Goal: Task Accomplishment & Management: Complete application form

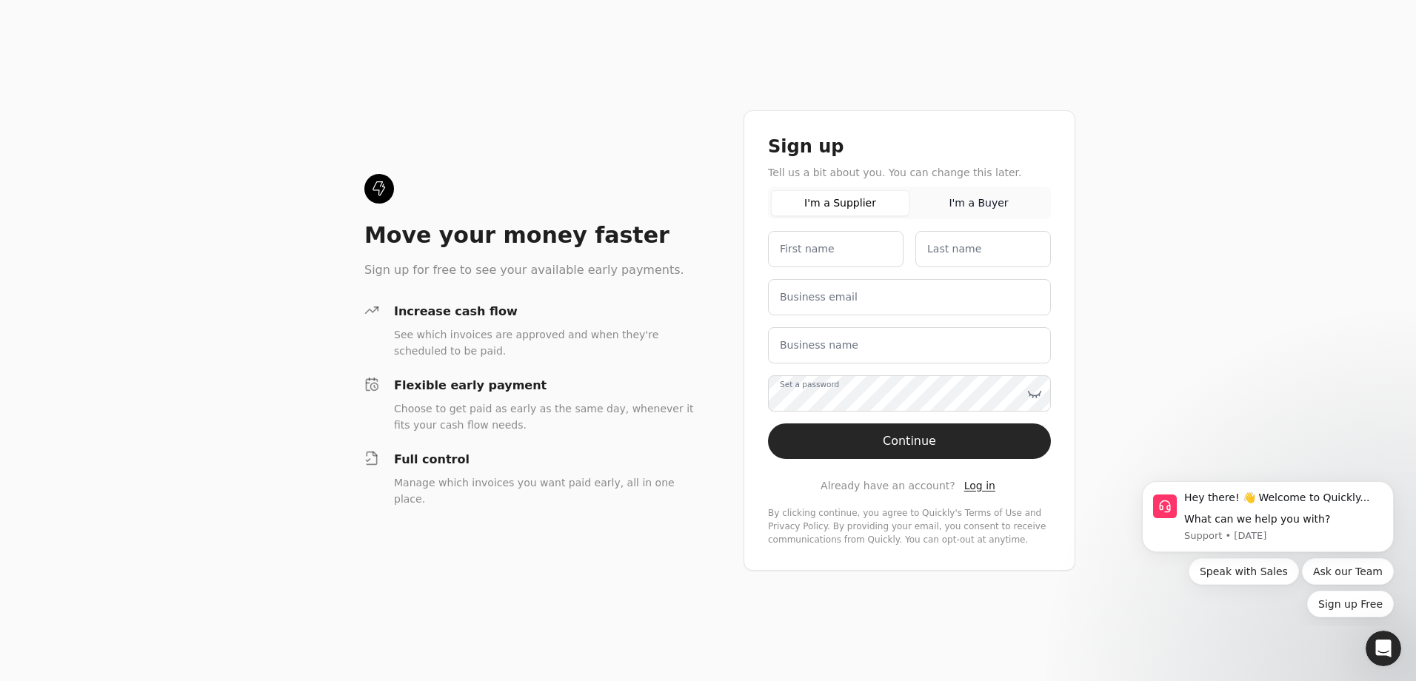
click at [955, 199] on button "I'm a Buyer" at bounding box center [978, 203] width 138 height 26
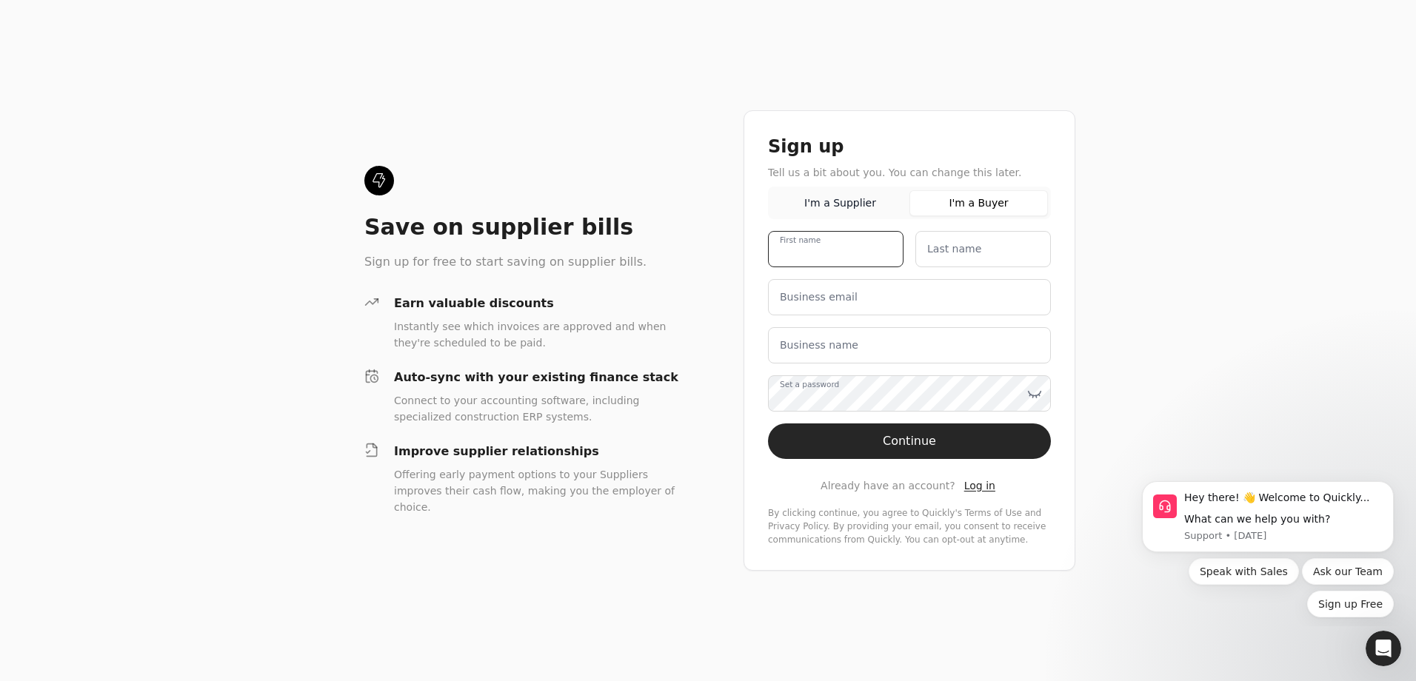
click at [811, 258] on name "First name" at bounding box center [835, 249] width 135 height 36
type name "Ahileas"
type name "Tsekouras"
click at [823, 305] on email "Business email" at bounding box center [909, 297] width 283 height 36
type email "ATSEKOURAS@ICDEV.CA"
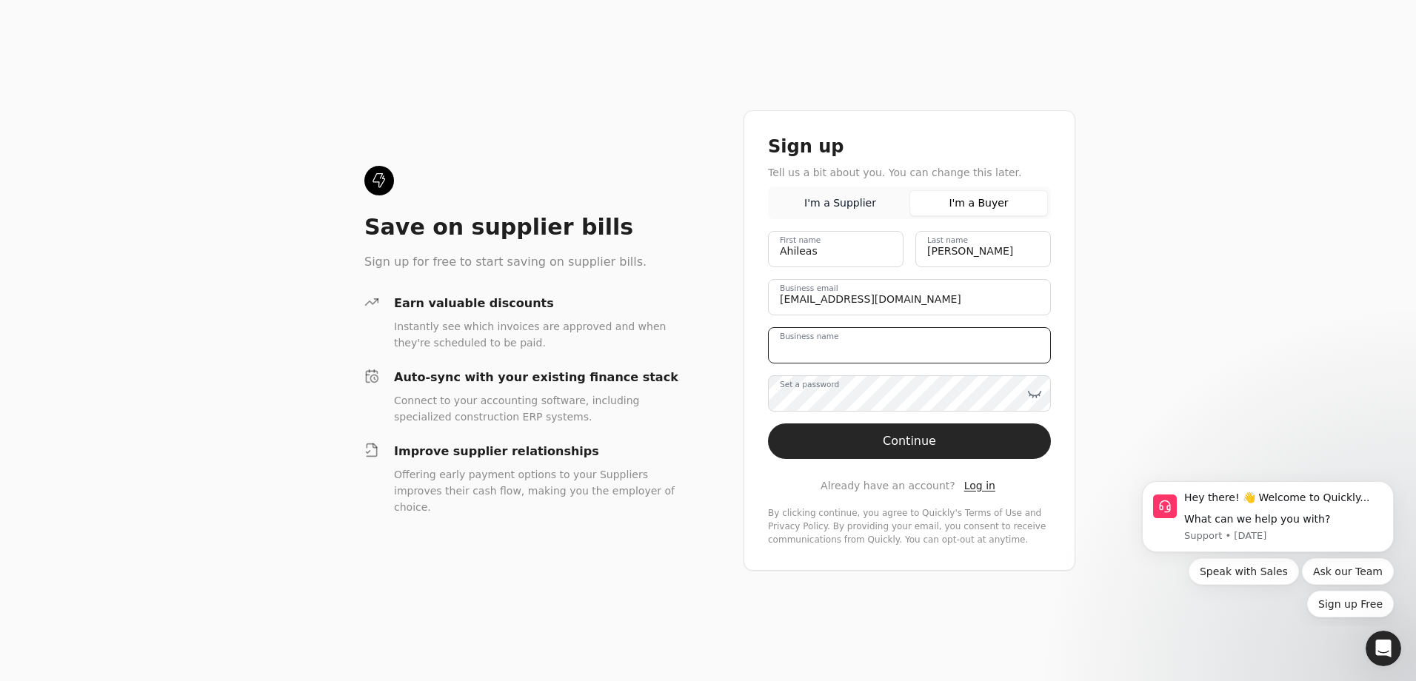
type name "Ironclad Developments"
click at [839, 388] on label "Set a password" at bounding box center [809, 385] width 59 height 12
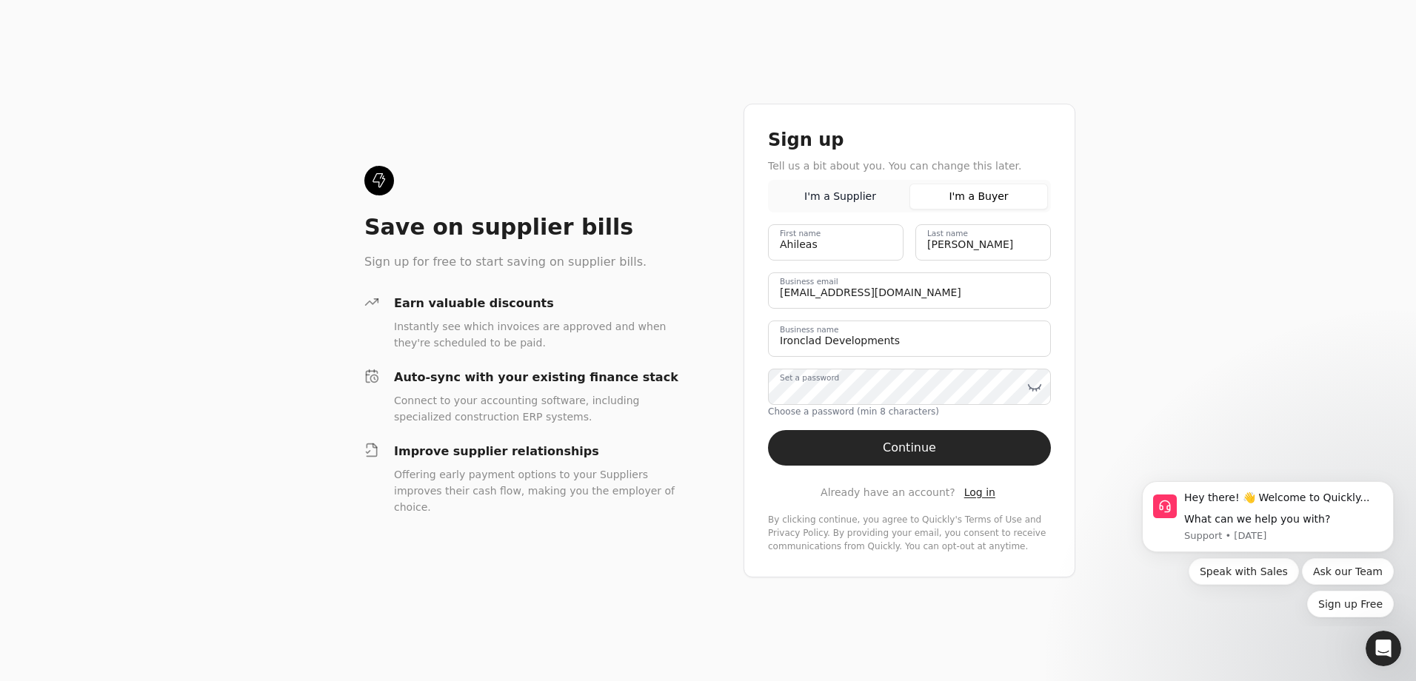
click at [636, 215] on div "Save on supplier bills Sign up for free to start saving on supplier bills." at bounding box center [530, 218] width 332 height 105
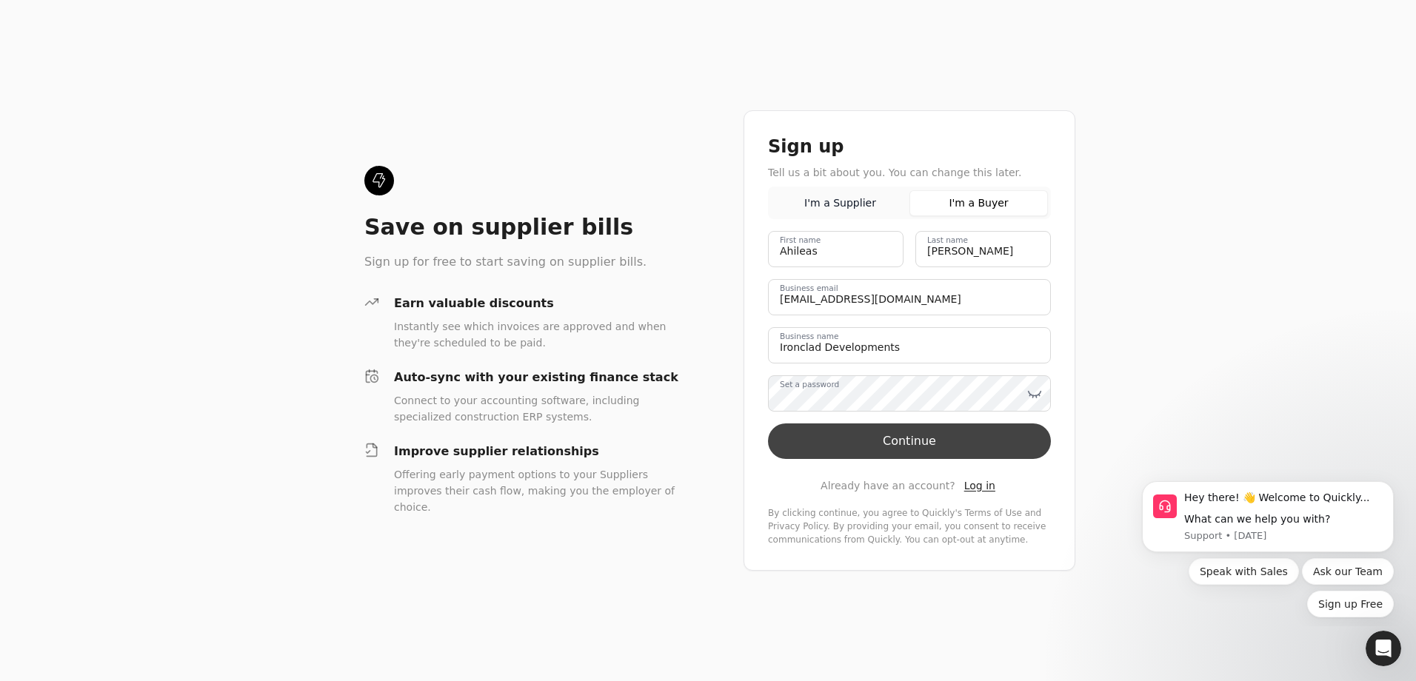
click at [869, 434] on button "Continue" at bounding box center [909, 442] width 283 height 36
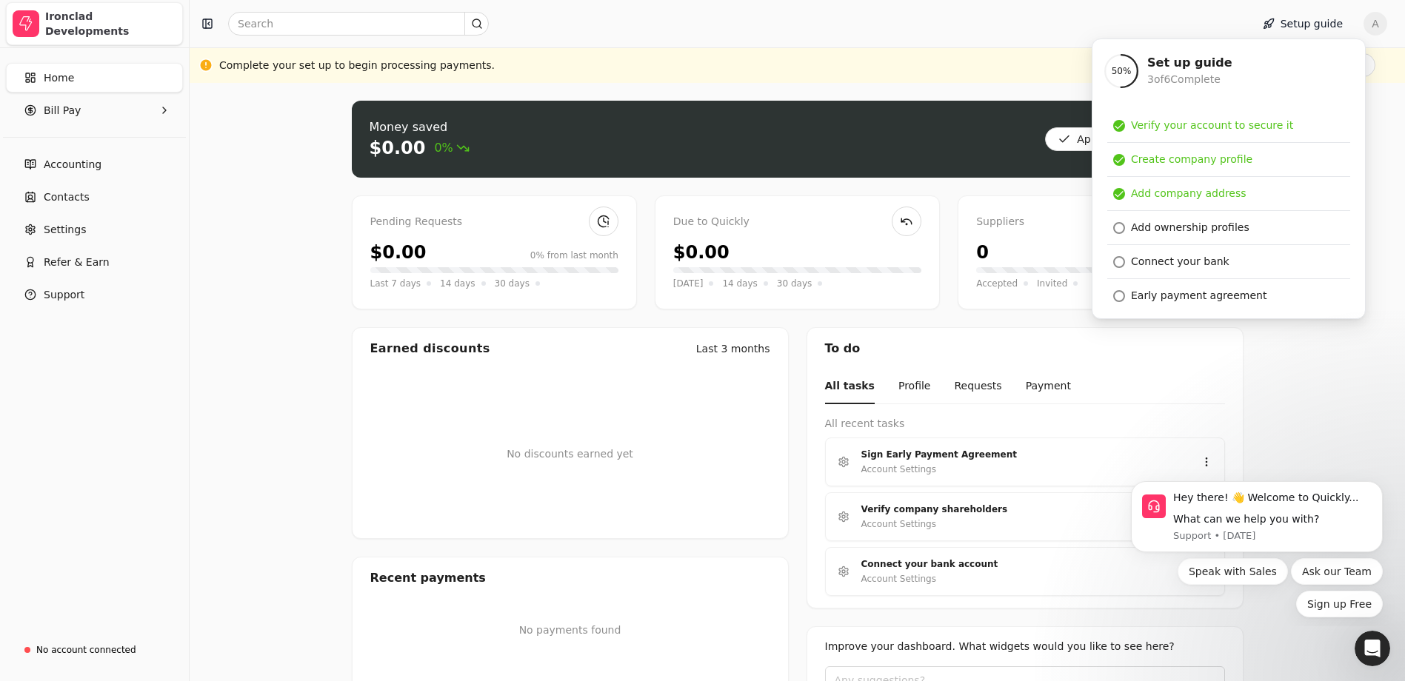
click at [93, 30] on div "Ironclad Developments" at bounding box center [110, 24] width 131 height 30
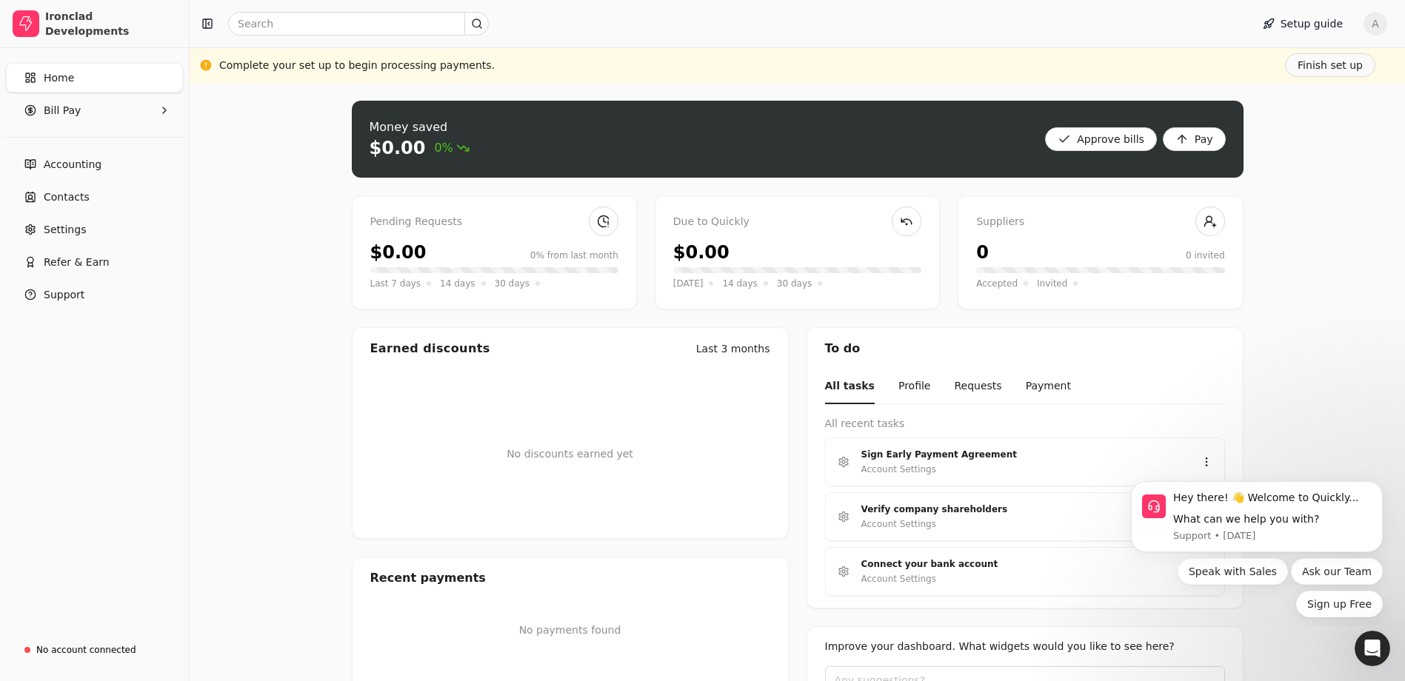
click at [87, 82] on link "Home" at bounding box center [94, 78] width 177 height 30
click at [87, 78] on link "Home" at bounding box center [94, 78] width 177 height 30
click at [50, 233] on span "Settings" at bounding box center [65, 230] width 42 height 16
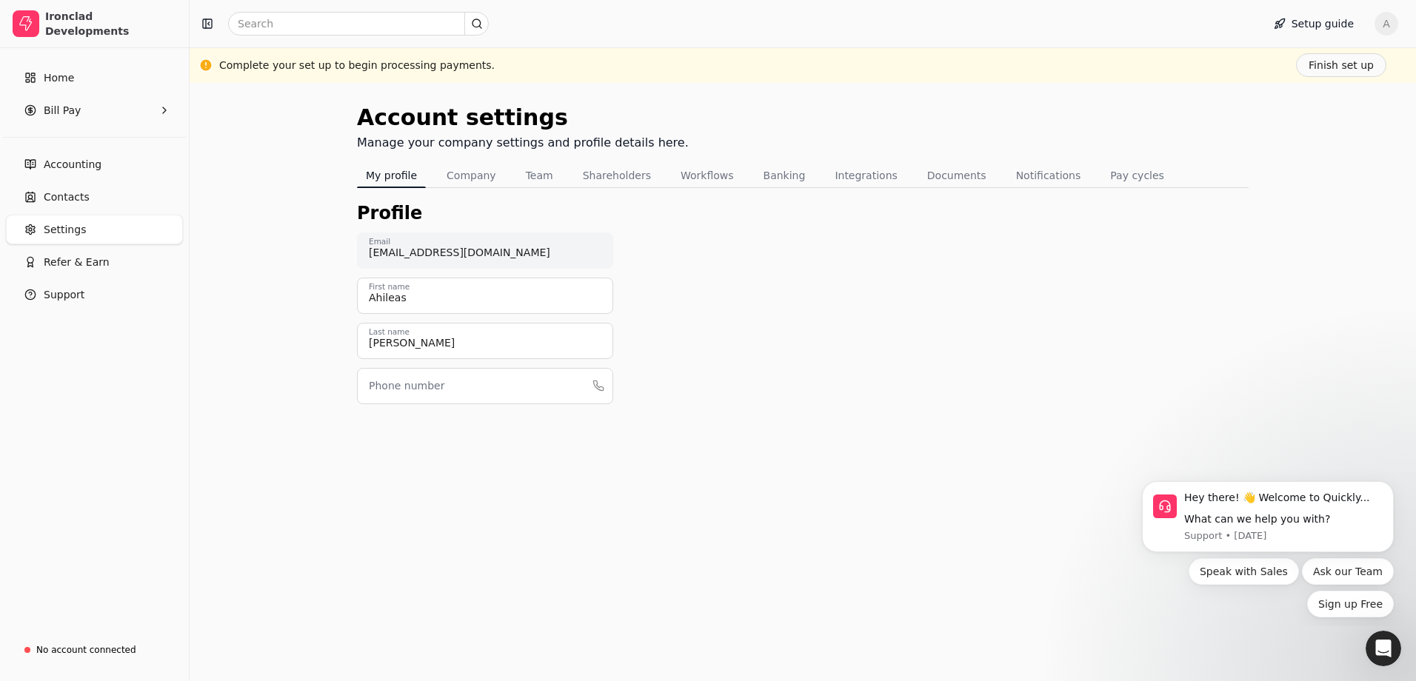
click at [45, 226] on span "Settings" at bounding box center [65, 230] width 42 height 16
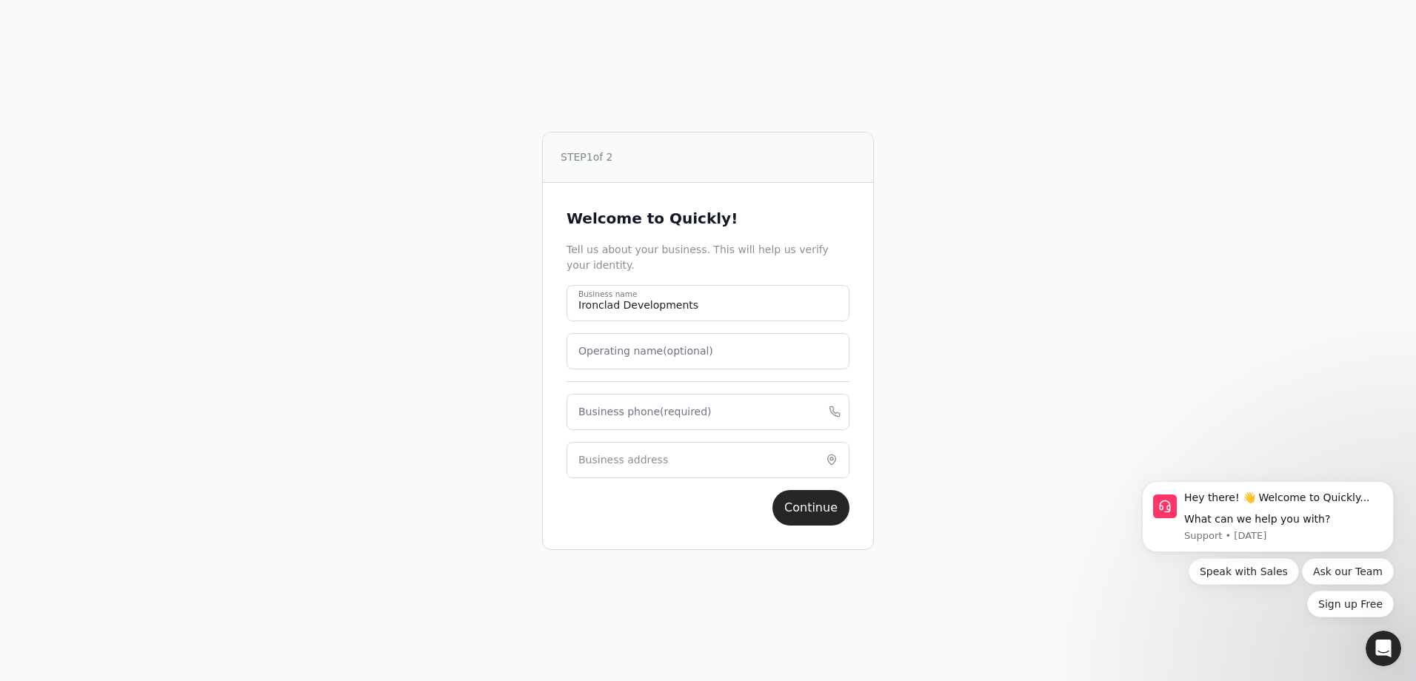
click at [663, 349] on label "Operating name (optional)" at bounding box center [645, 352] width 135 height 16
click at [663, 349] on name "Operating name (optional)" at bounding box center [707, 351] width 283 height 36
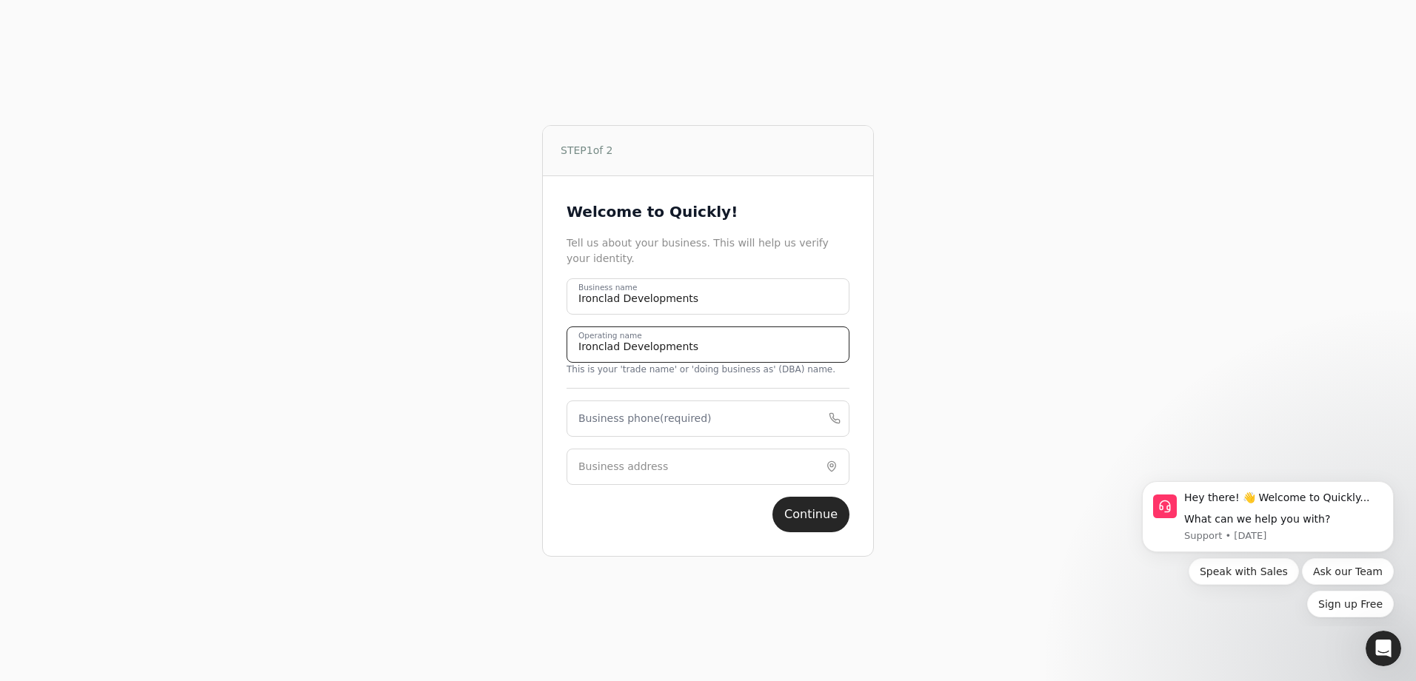
type name "Ironclad Developments"
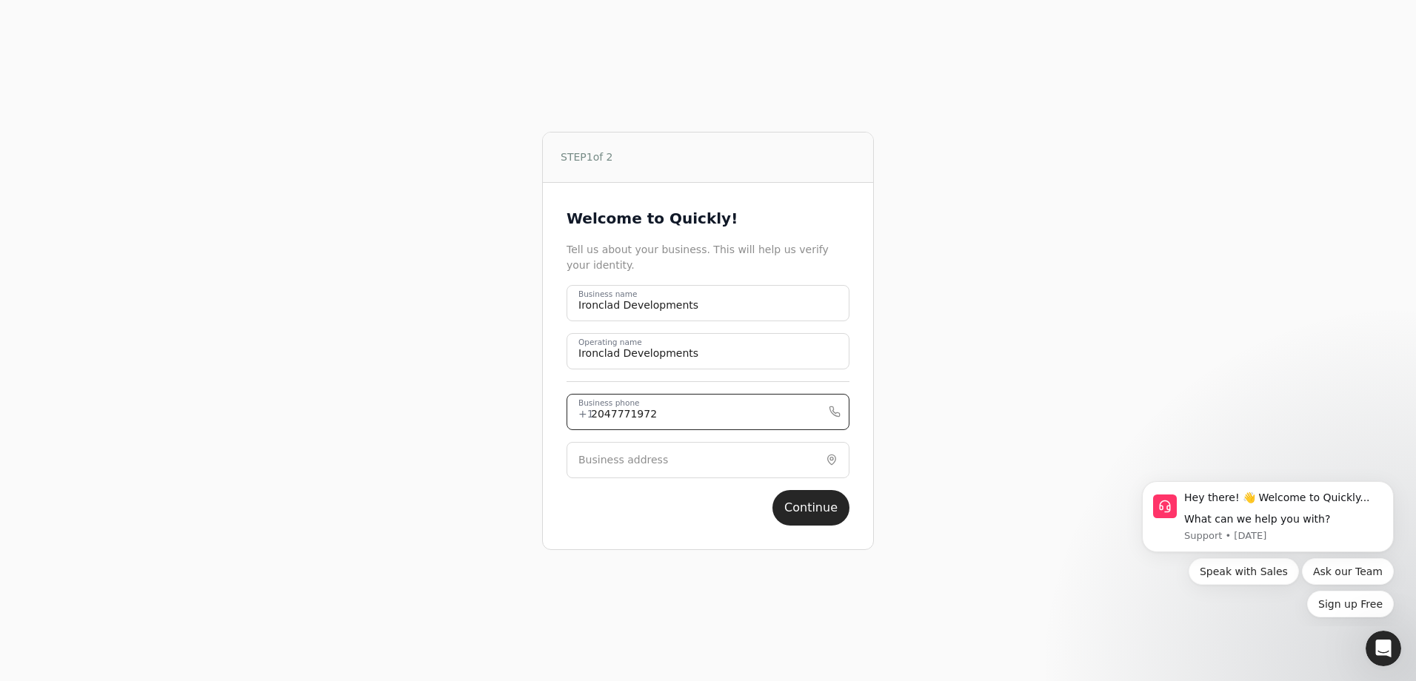
type phone "2047771972"
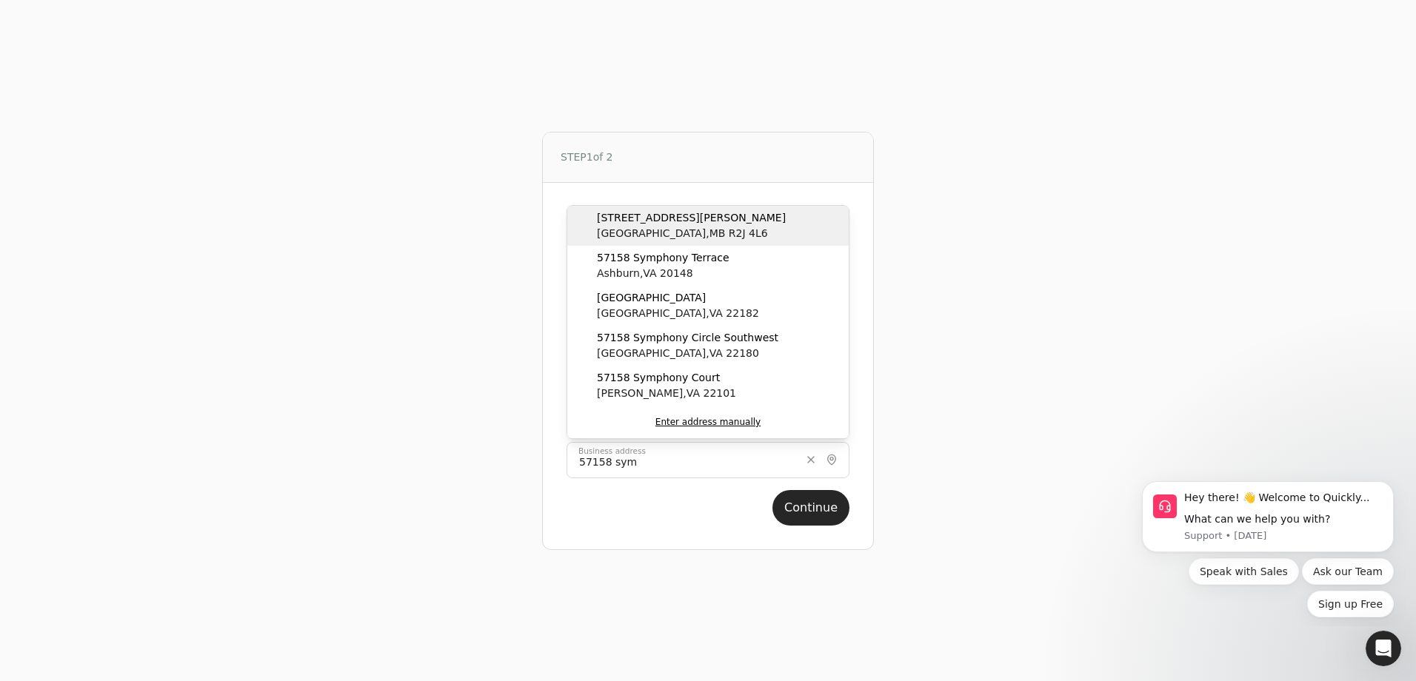
click at [644, 235] on span "Springfield , MB R2J 4L6" at bounding box center [691, 234] width 189 height 16
type input "57158 Symington Road"
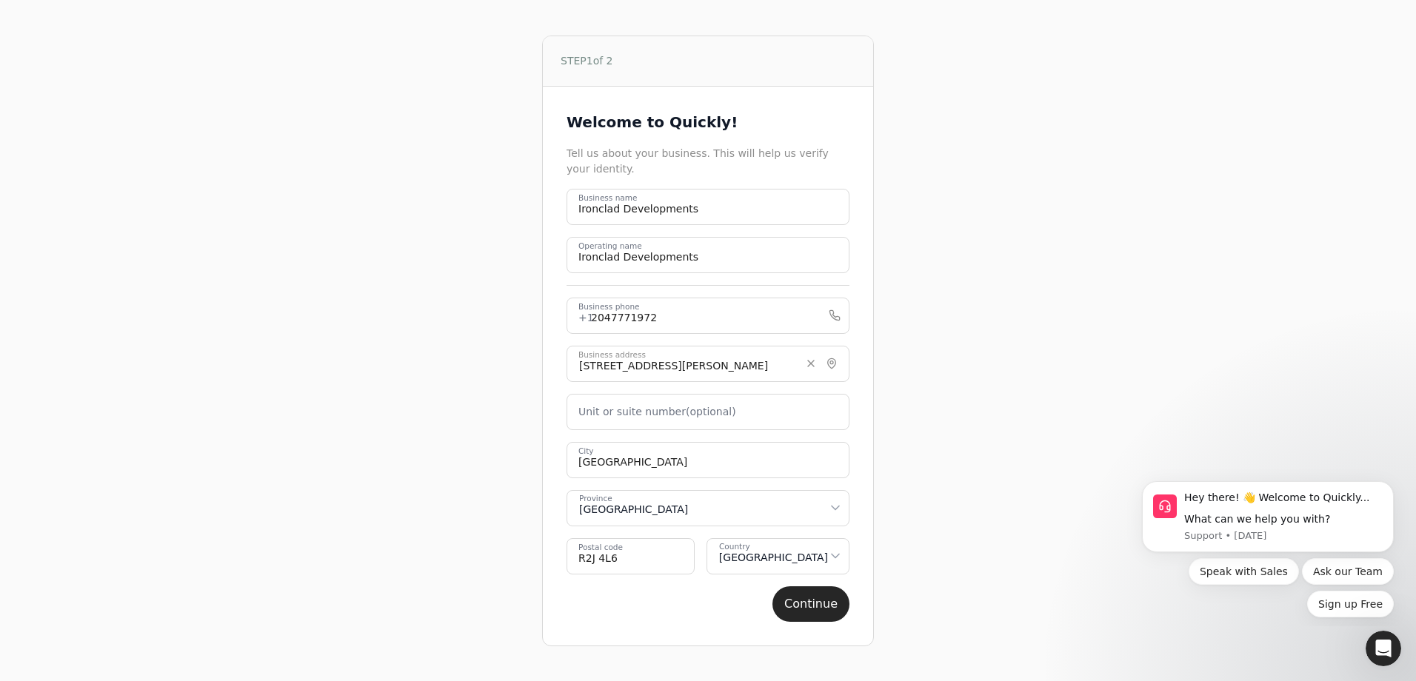
click at [606, 418] on label "Unit or suite number (optional)" at bounding box center [657, 412] width 158 height 16
click at [606, 418] on number "Unit or suite number (optional)" at bounding box center [707, 412] width 283 height 36
type number "101"
click at [806, 598] on button "Continue" at bounding box center [810, 604] width 77 height 36
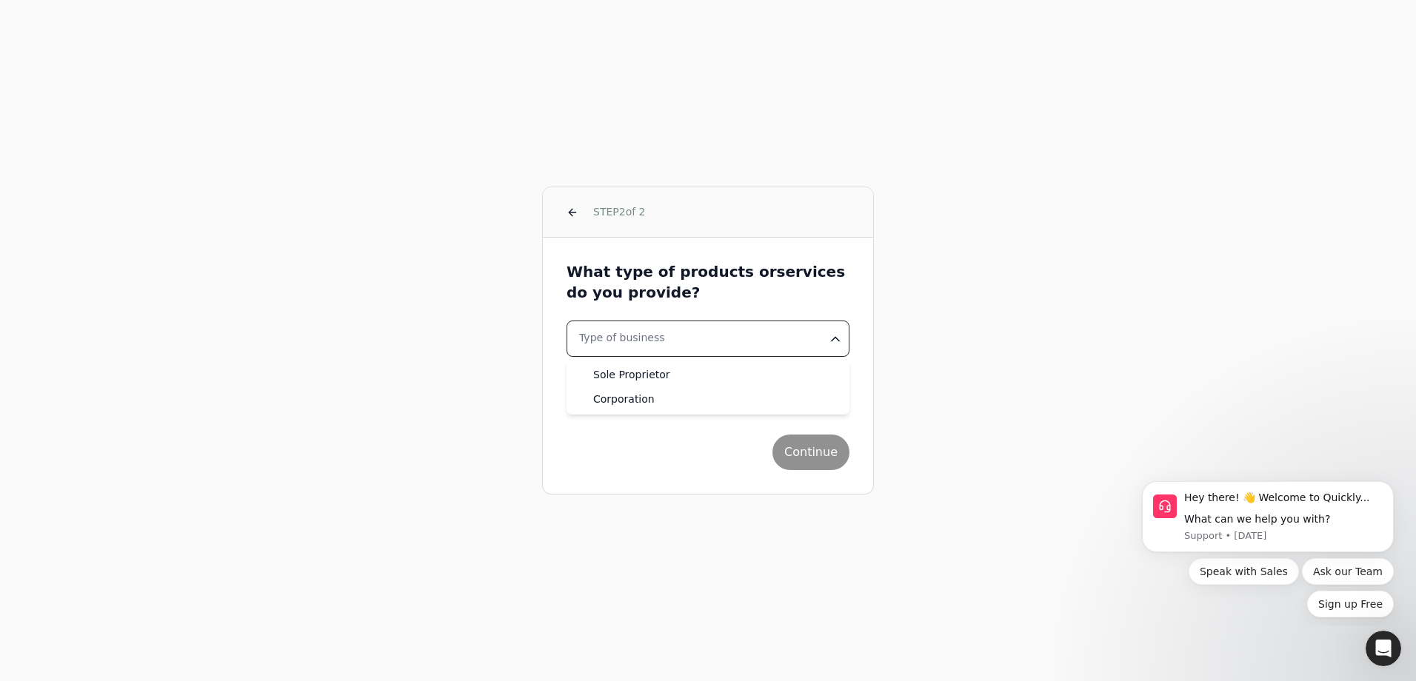
click at [601, 336] on html "STEP 2 of 2 What type of products or services do you provide? Type of business …" at bounding box center [708, 340] width 1416 height 681
select select "corporation"
click at [629, 397] on button "Industry" at bounding box center [707, 387] width 283 height 36
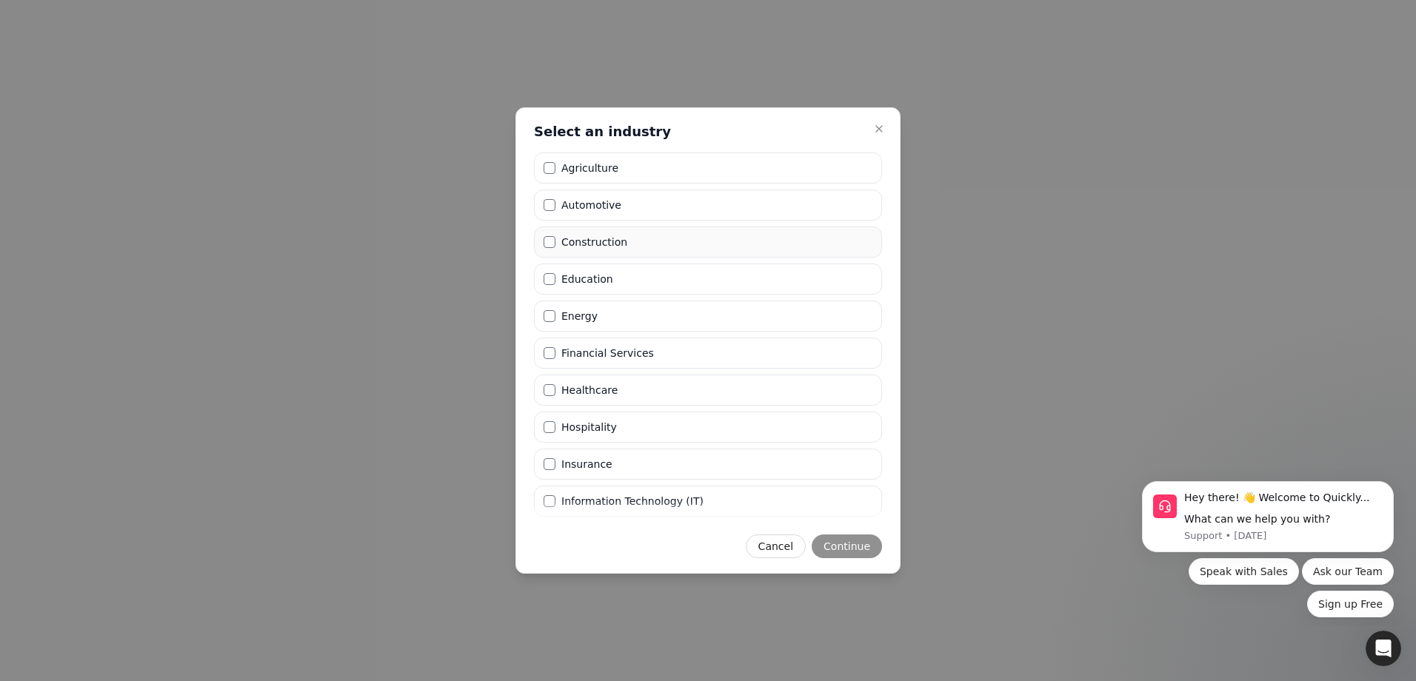
click at [590, 243] on label "Construction" at bounding box center [594, 242] width 66 height 10
click at [555, 243] on button "Construction" at bounding box center [549, 242] width 12 height 12
click at [859, 549] on button "Continue" at bounding box center [846, 547] width 70 height 24
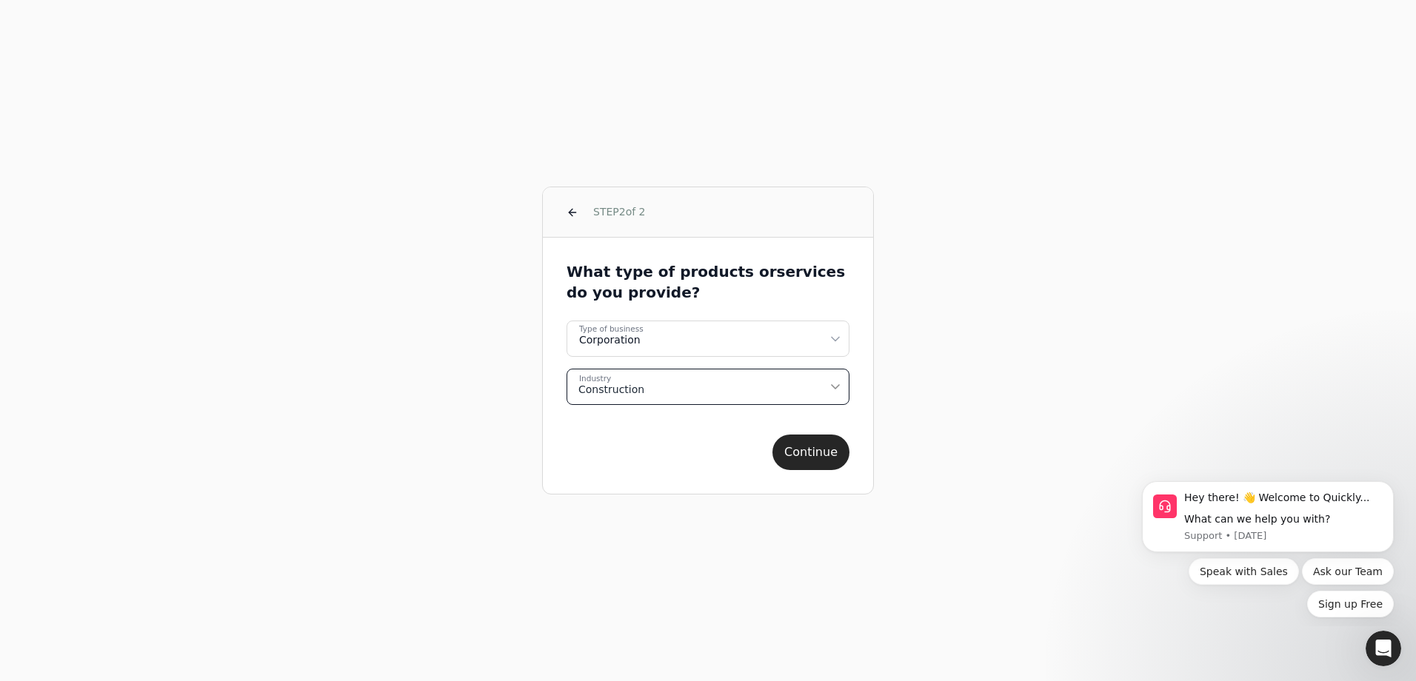
click at [701, 392] on button "Industry Construction" at bounding box center [707, 387] width 283 height 36
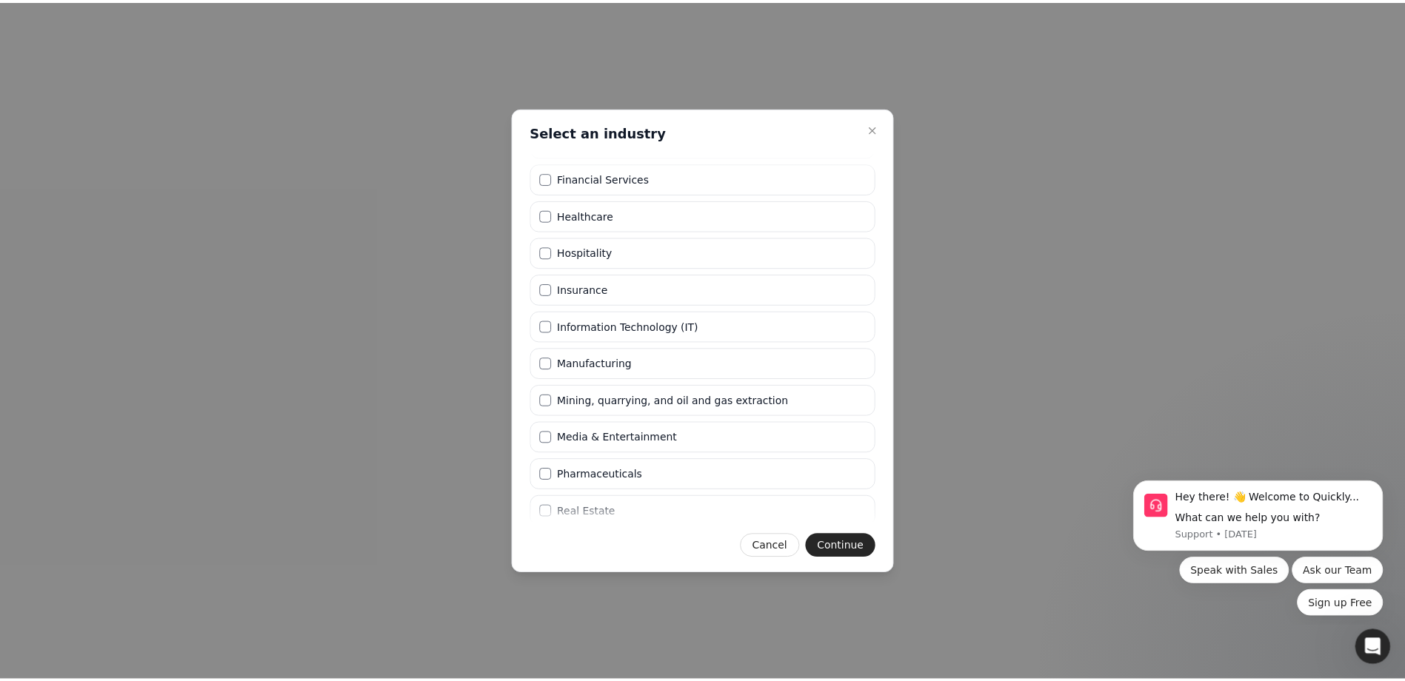
scroll to position [364, 0]
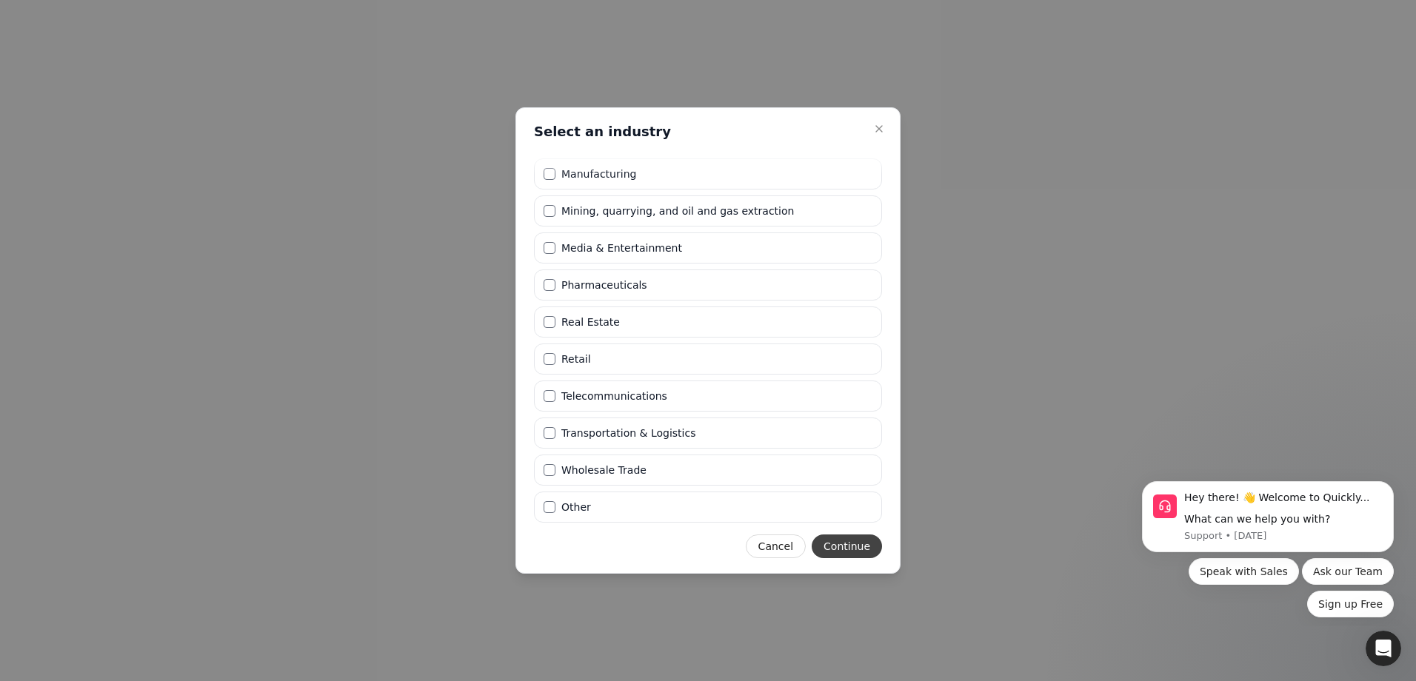
click at [853, 538] on button "Continue" at bounding box center [846, 547] width 70 height 24
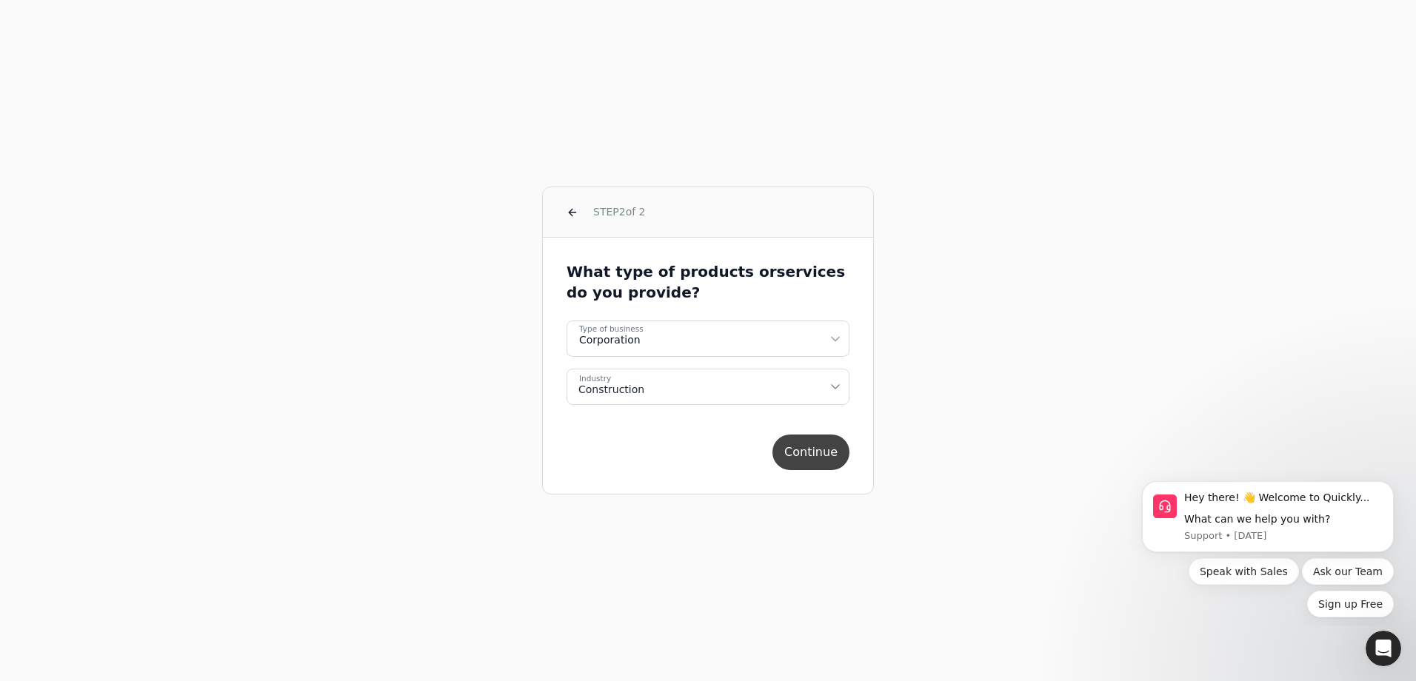
click at [817, 453] on button "Continue" at bounding box center [810, 453] width 77 height 36
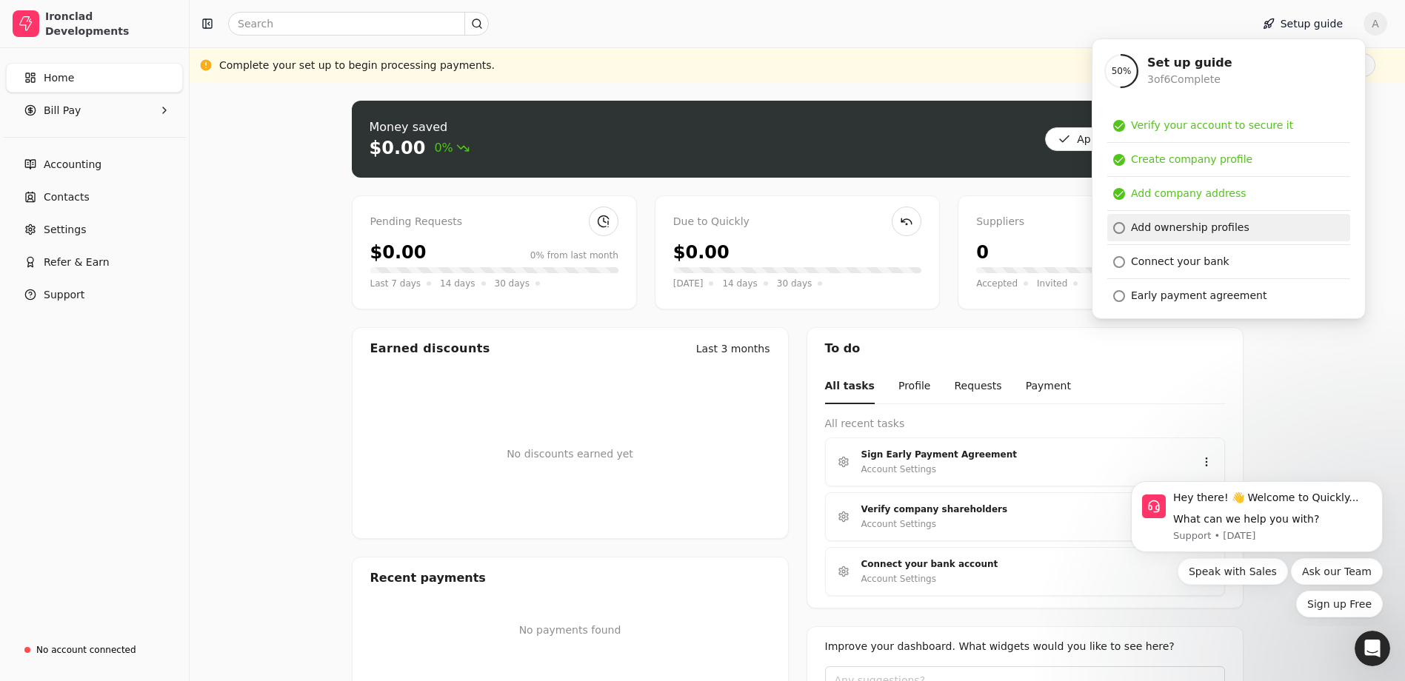
click at [1191, 231] on div "Add ownership profiles" at bounding box center [1190, 228] width 118 height 16
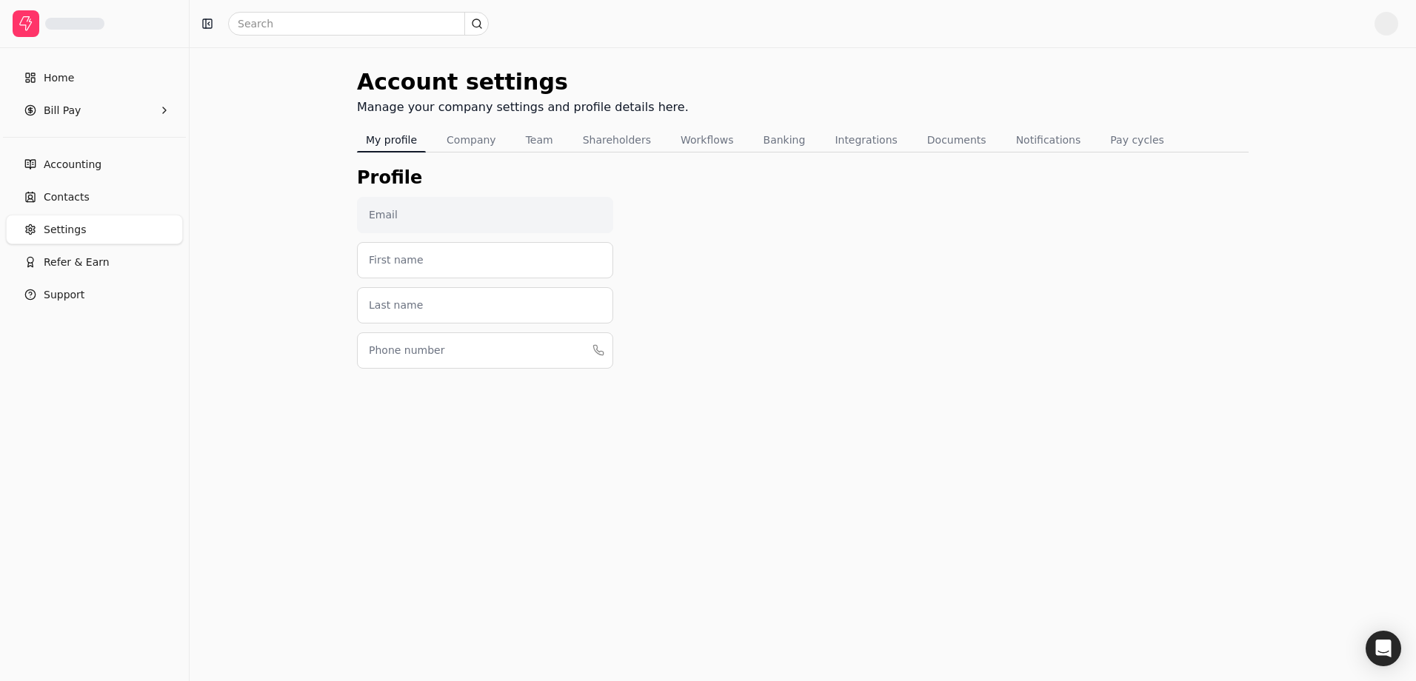
type input "[EMAIL_ADDRESS][DOMAIN_NAME]"
type input "Ahileas"
type input "Tsekouras"
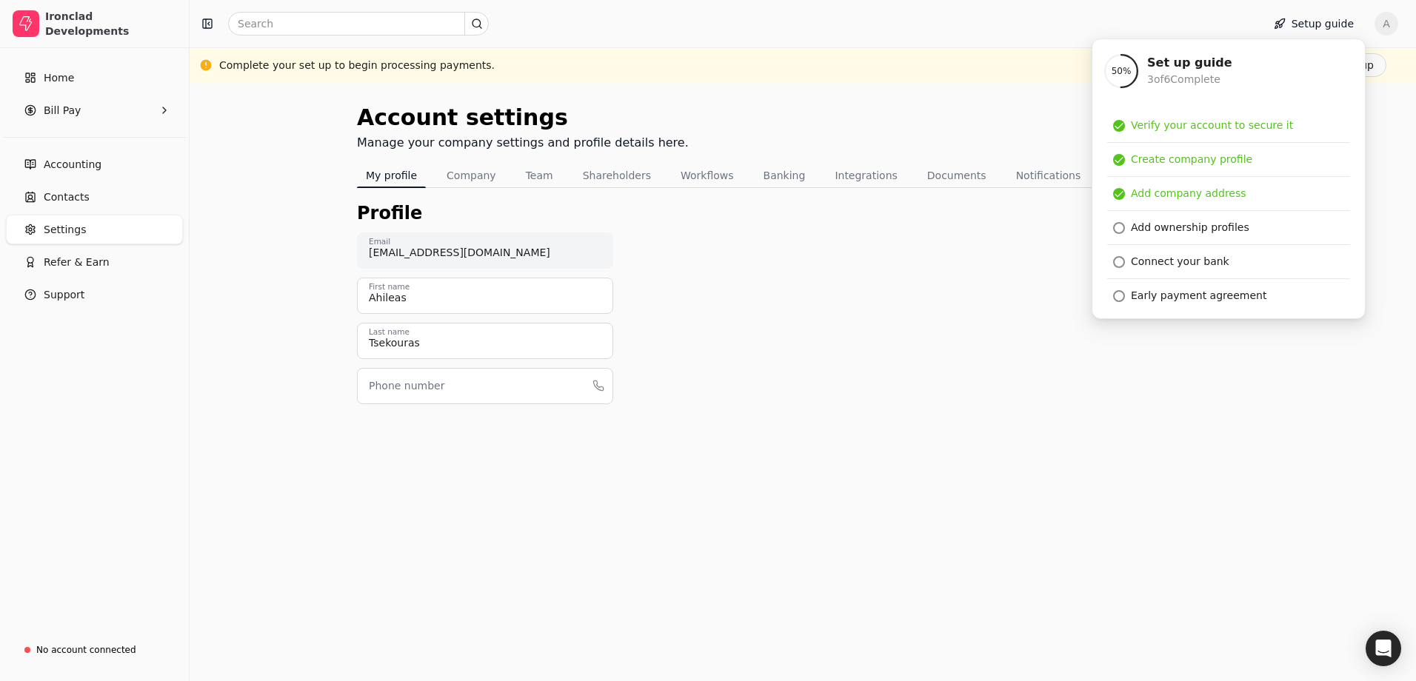
click at [43, 221] on link "Settings" at bounding box center [94, 230] width 177 height 30
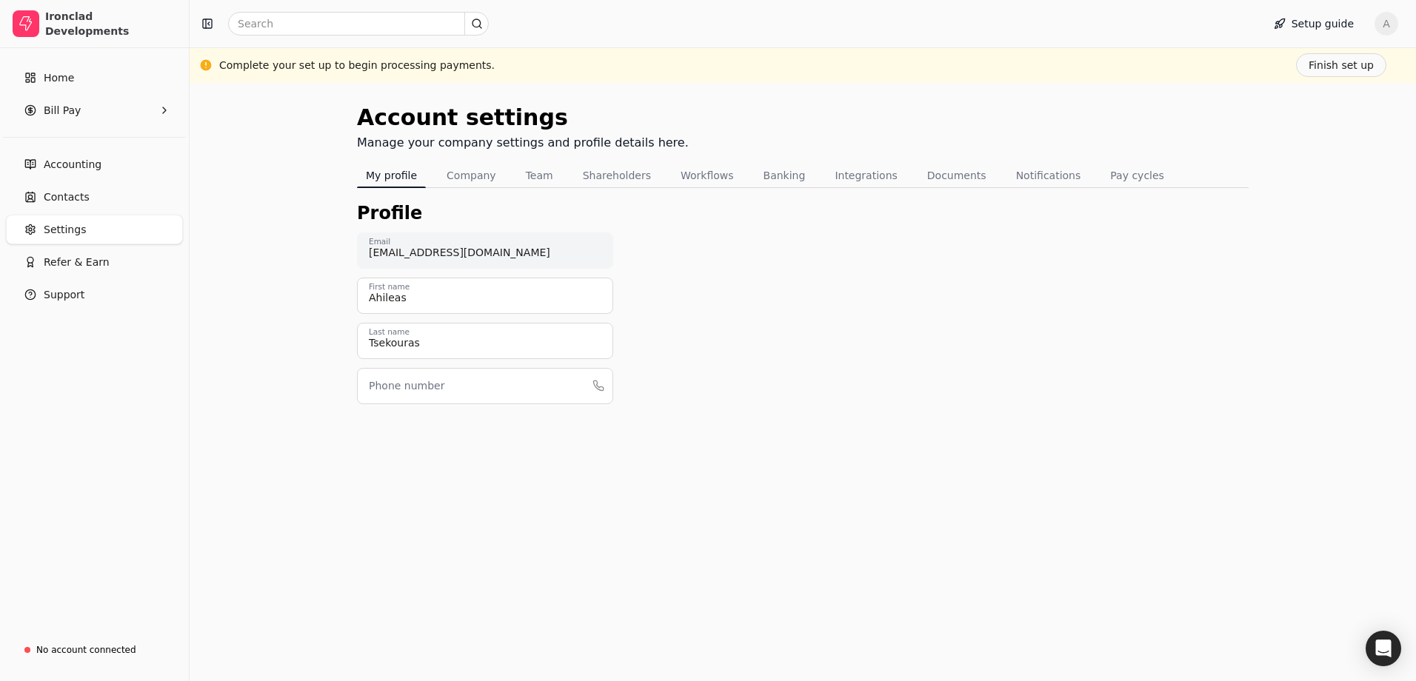
click at [31, 223] on link "Settings" at bounding box center [94, 230] width 177 height 30
click at [36, 651] on div "No account connected" at bounding box center [86, 649] width 100 height 13
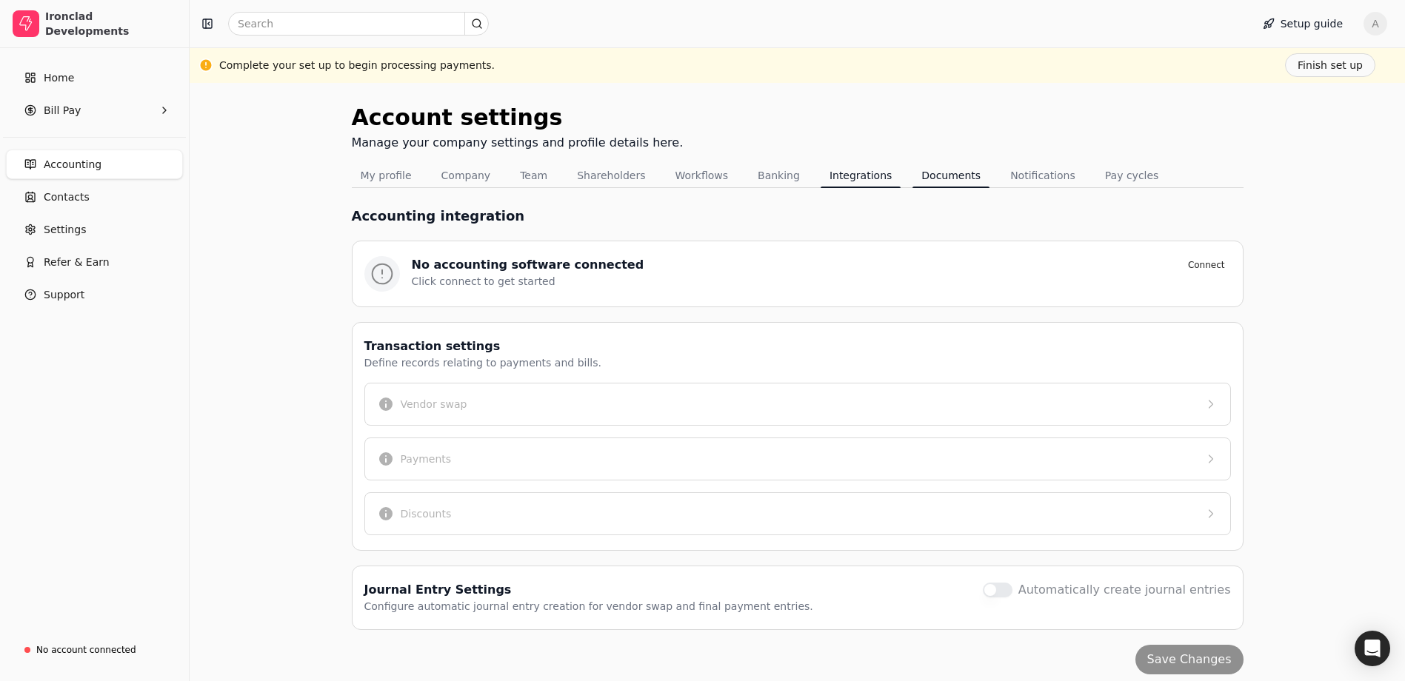
click at [919, 173] on button "Documents" at bounding box center [950, 176] width 77 height 24
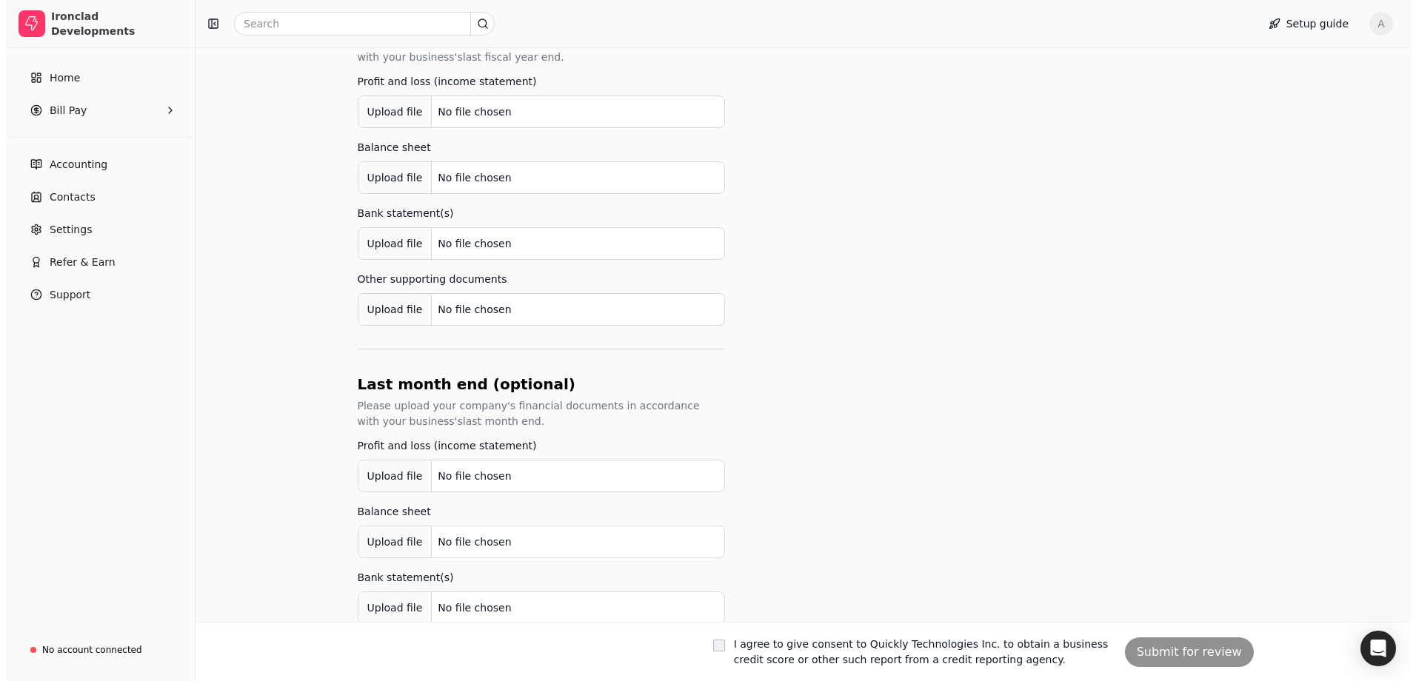
scroll to position [146, 0]
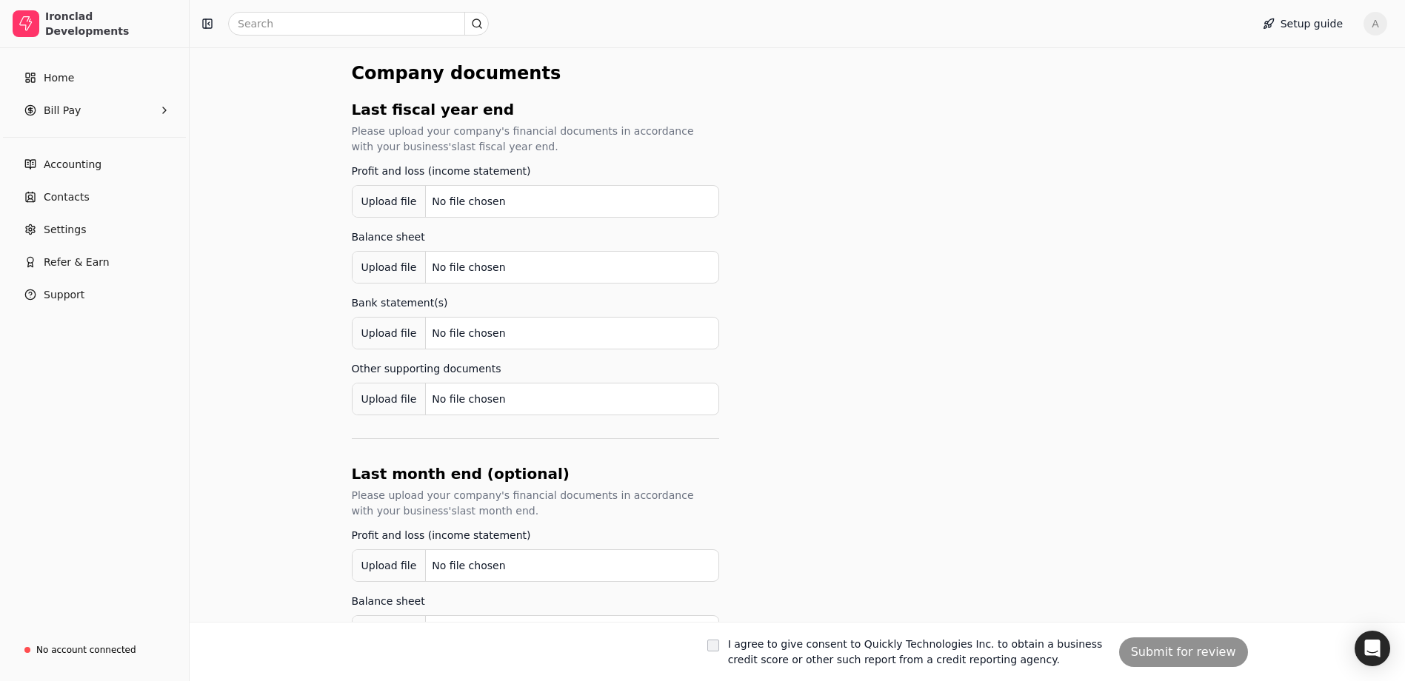
click at [463, 208] on div "No file chosen" at bounding box center [468, 201] width 85 height 27
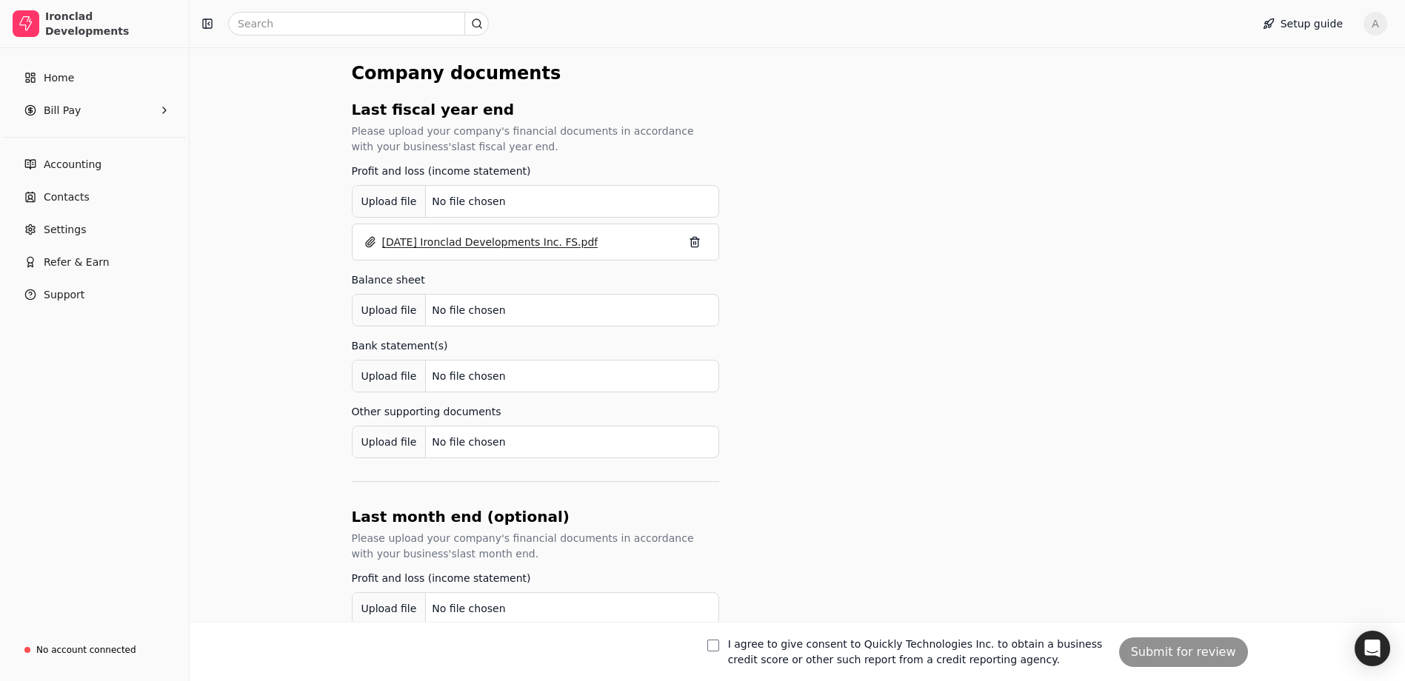
click at [450, 240] on span "[DATE] Ironclad Developments Inc. FS.pdf" at bounding box center [490, 243] width 216 height 16
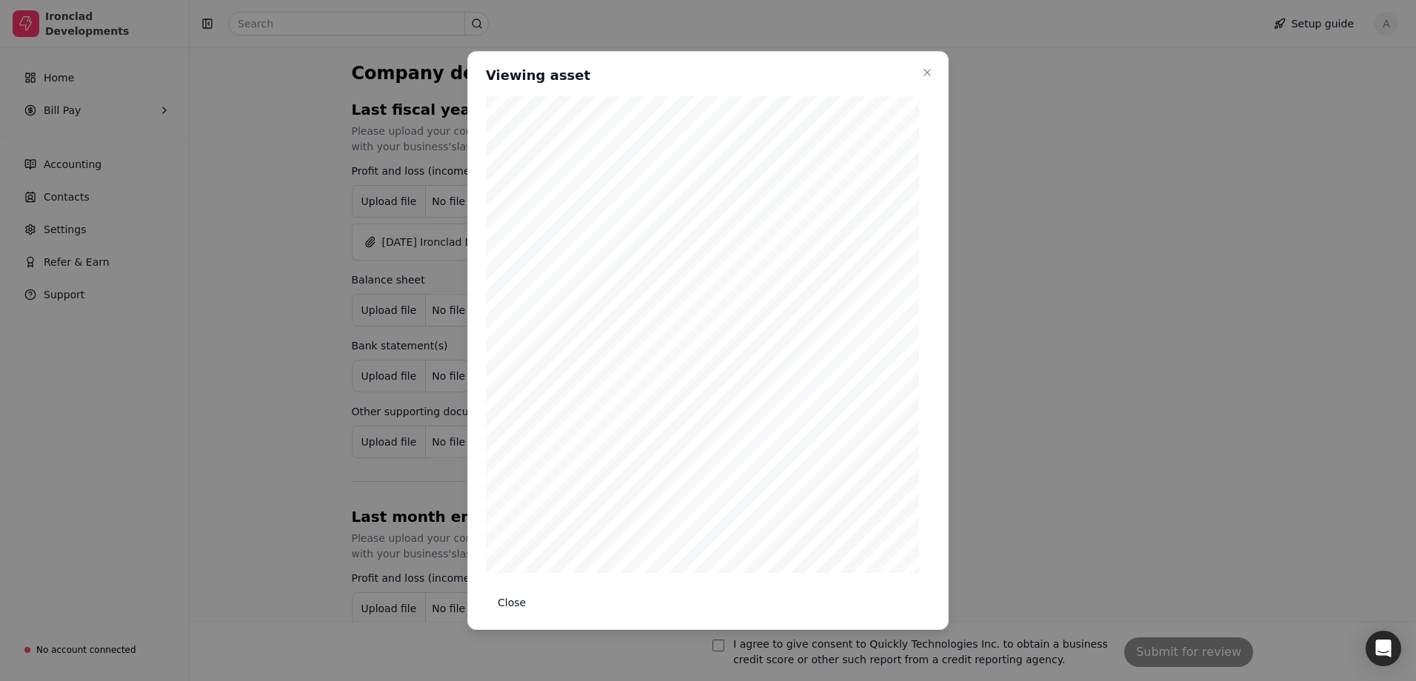
scroll to position [137, 0]
click at [726, 540] on button "button" at bounding box center [726, 547] width 24 height 24
click at [723, 541] on button "button" at bounding box center [726, 547] width 24 height 24
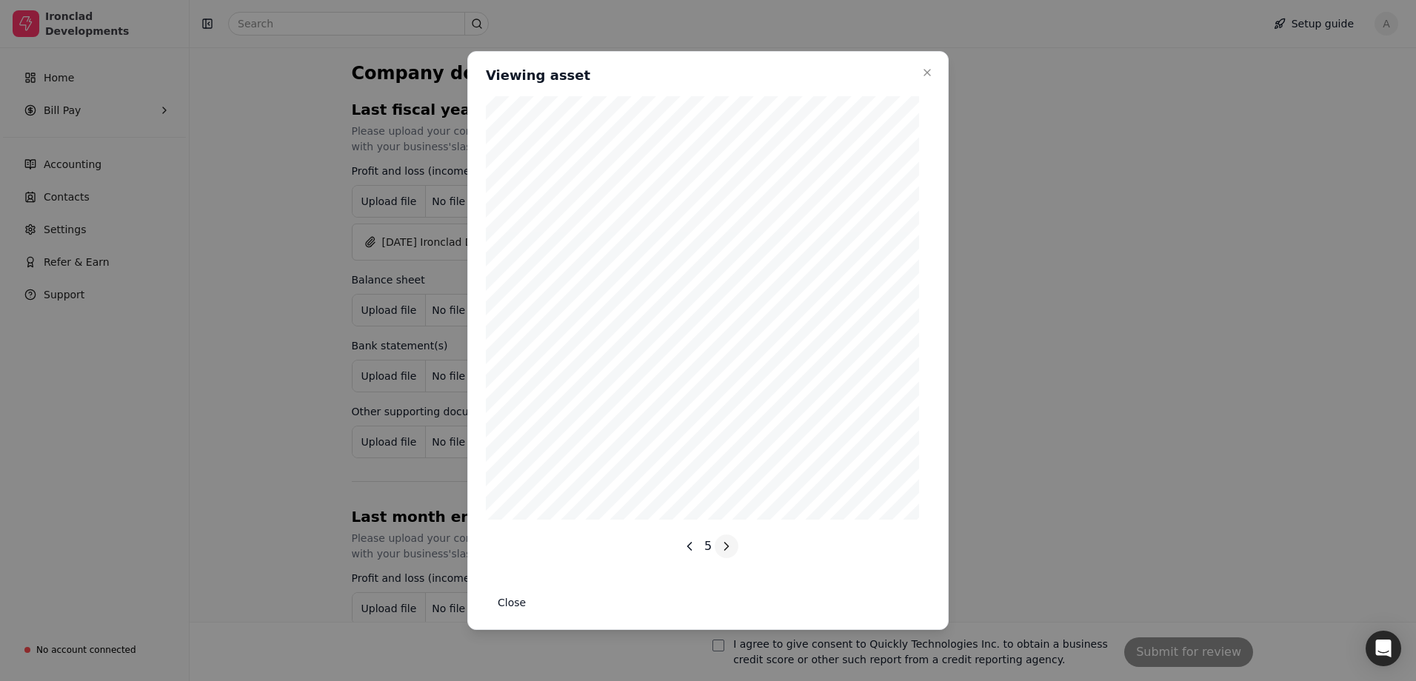
click at [723, 541] on button "button" at bounding box center [726, 547] width 24 height 24
click at [682, 541] on button "button" at bounding box center [689, 547] width 24 height 24
click at [714, 542] on button "button" at bounding box center [726, 547] width 24 height 24
click at [679, 546] on button "button" at bounding box center [689, 547] width 24 height 24
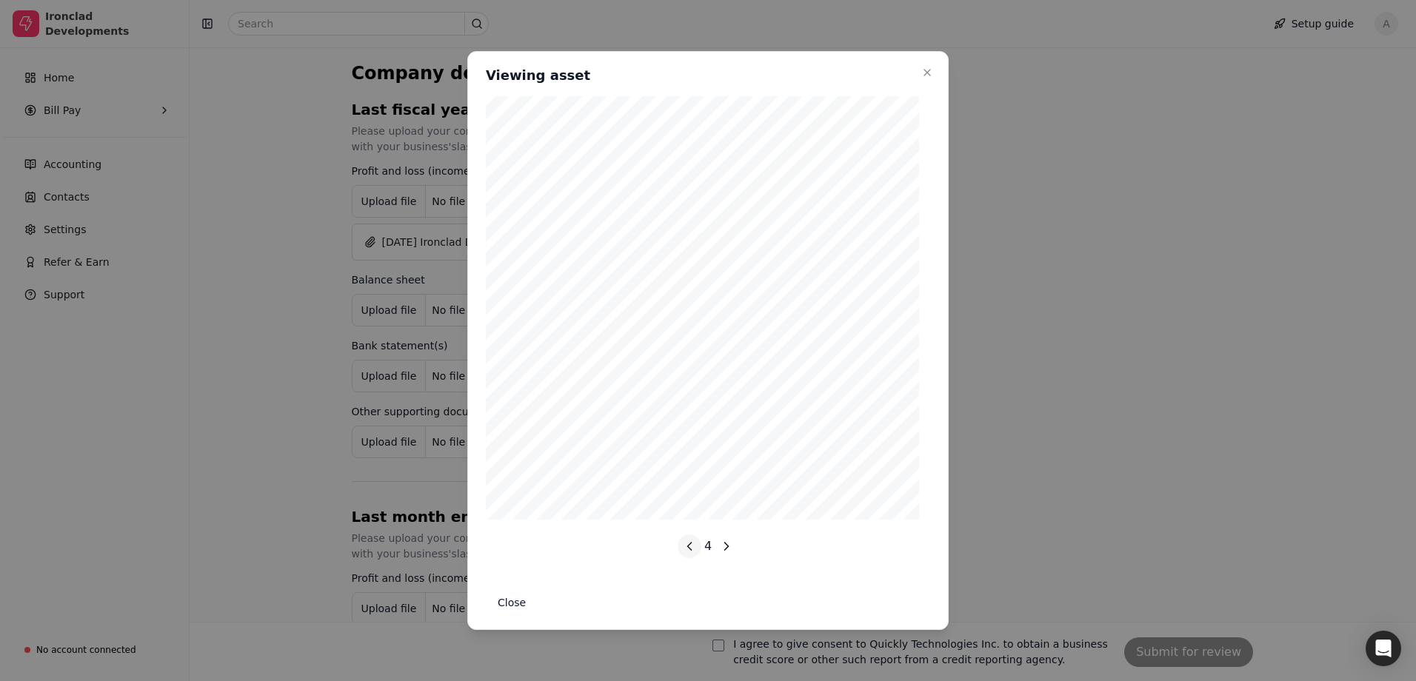
click at [683, 549] on button "button" at bounding box center [689, 547] width 24 height 24
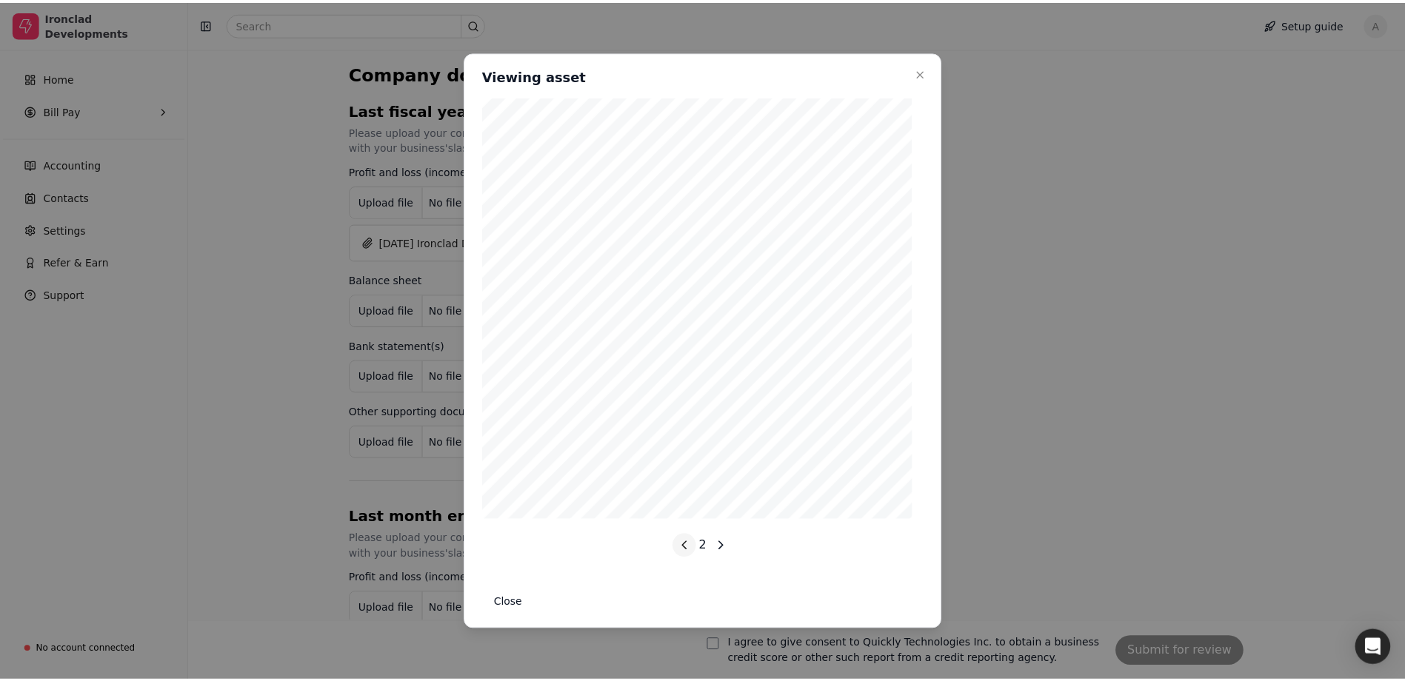
scroll to position [0, 0]
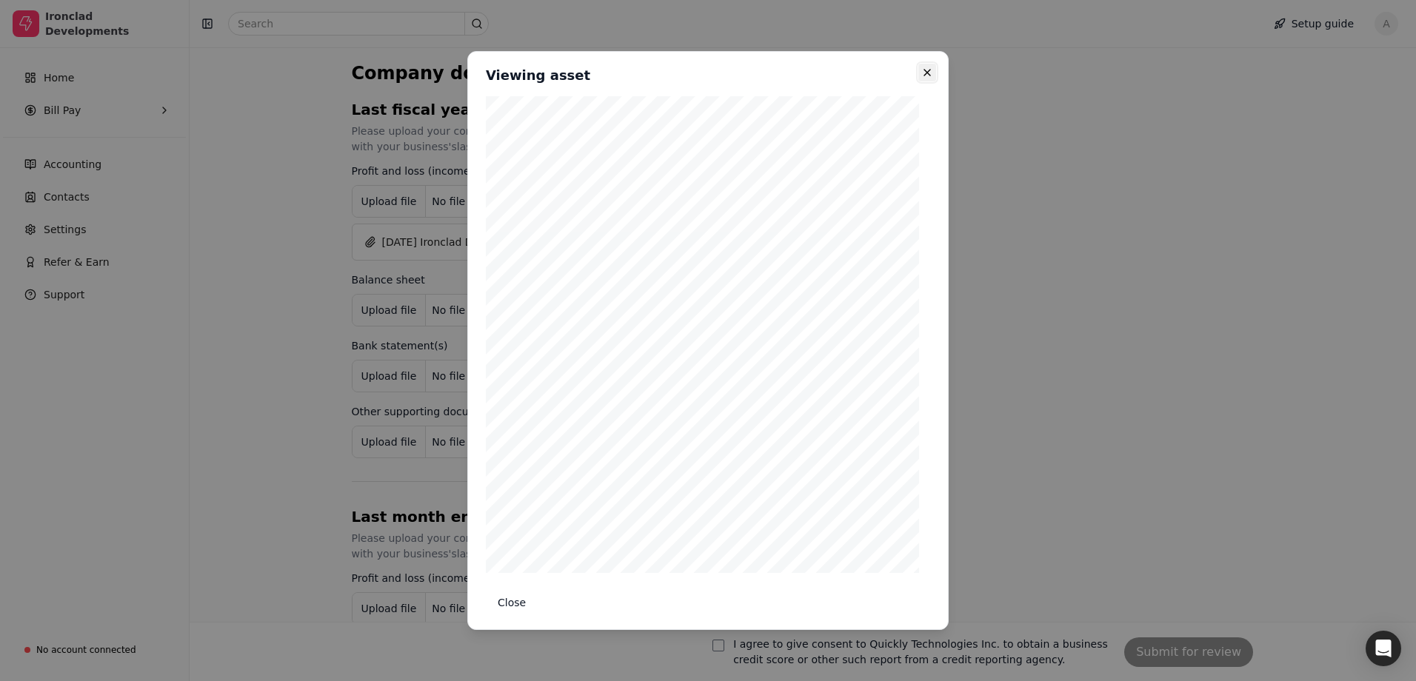
click at [932, 75] on icon "button" at bounding box center [927, 73] width 12 height 12
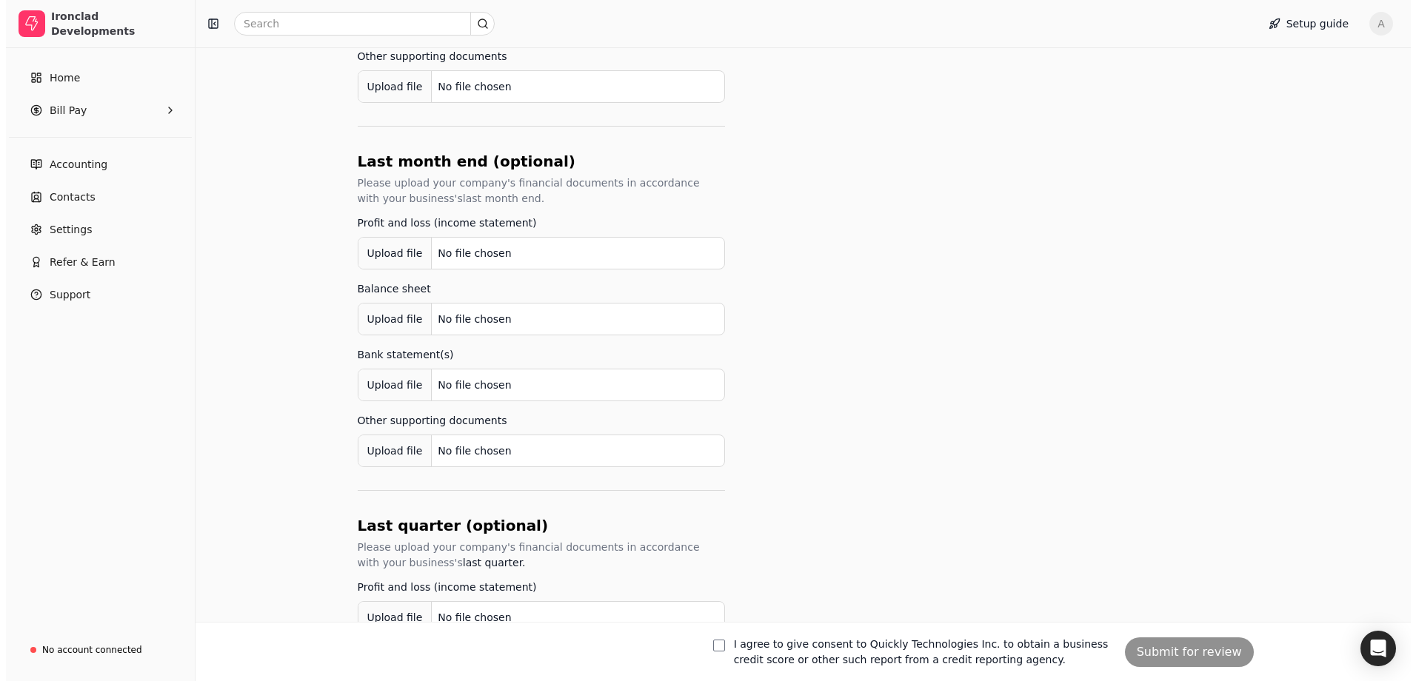
scroll to position [664, 0]
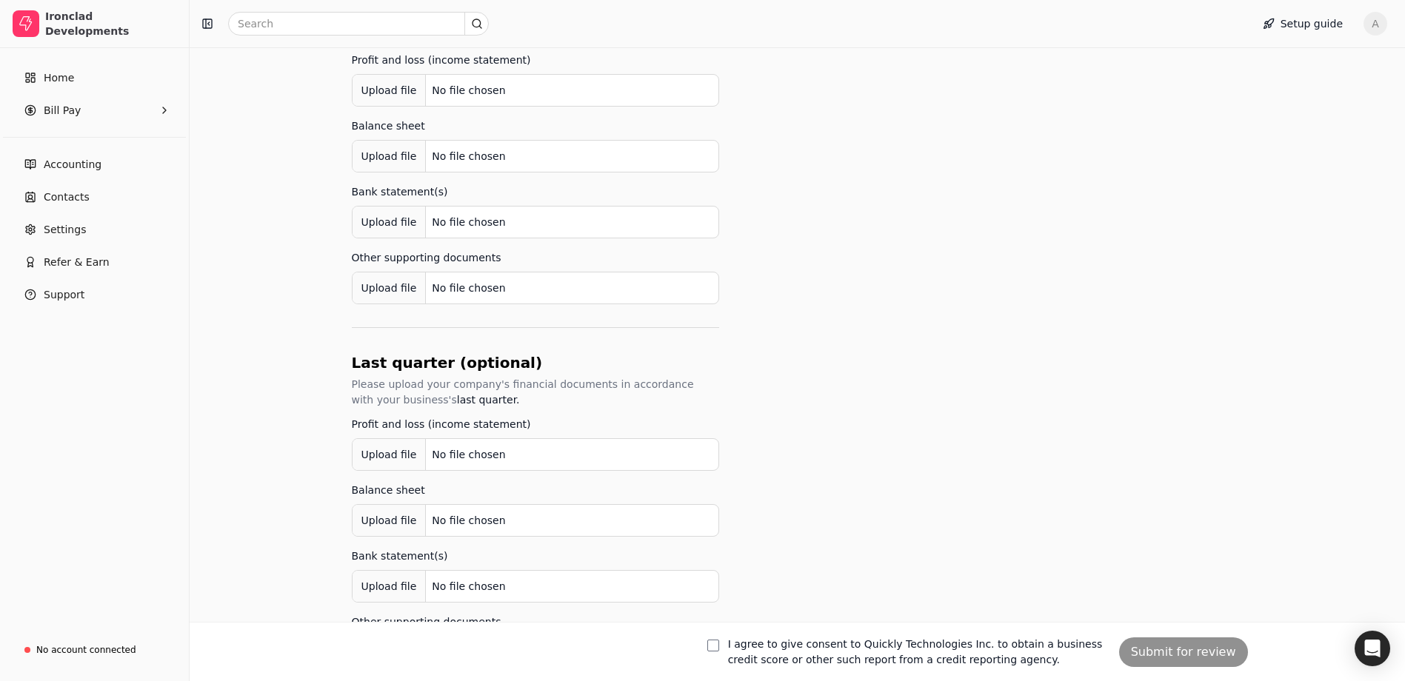
click at [441, 458] on div "No file chosen" at bounding box center [468, 454] width 85 height 27
click at [466, 499] on span "[DATE] Ironclad Developments Inc. - FS.pdf" at bounding box center [493, 496] width 223 height 16
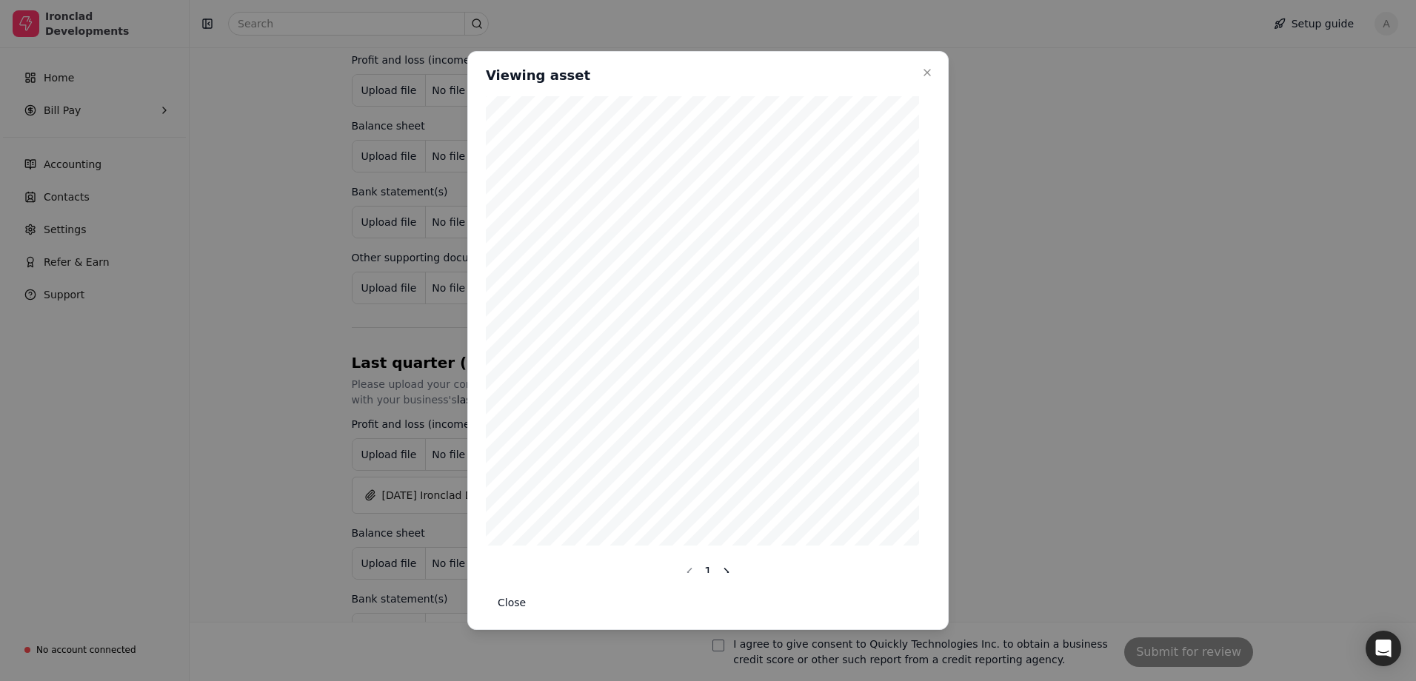
scroll to position [137, 0]
click at [715, 541] on button "button" at bounding box center [726, 547] width 24 height 24
click at [720, 549] on button "button" at bounding box center [726, 547] width 24 height 24
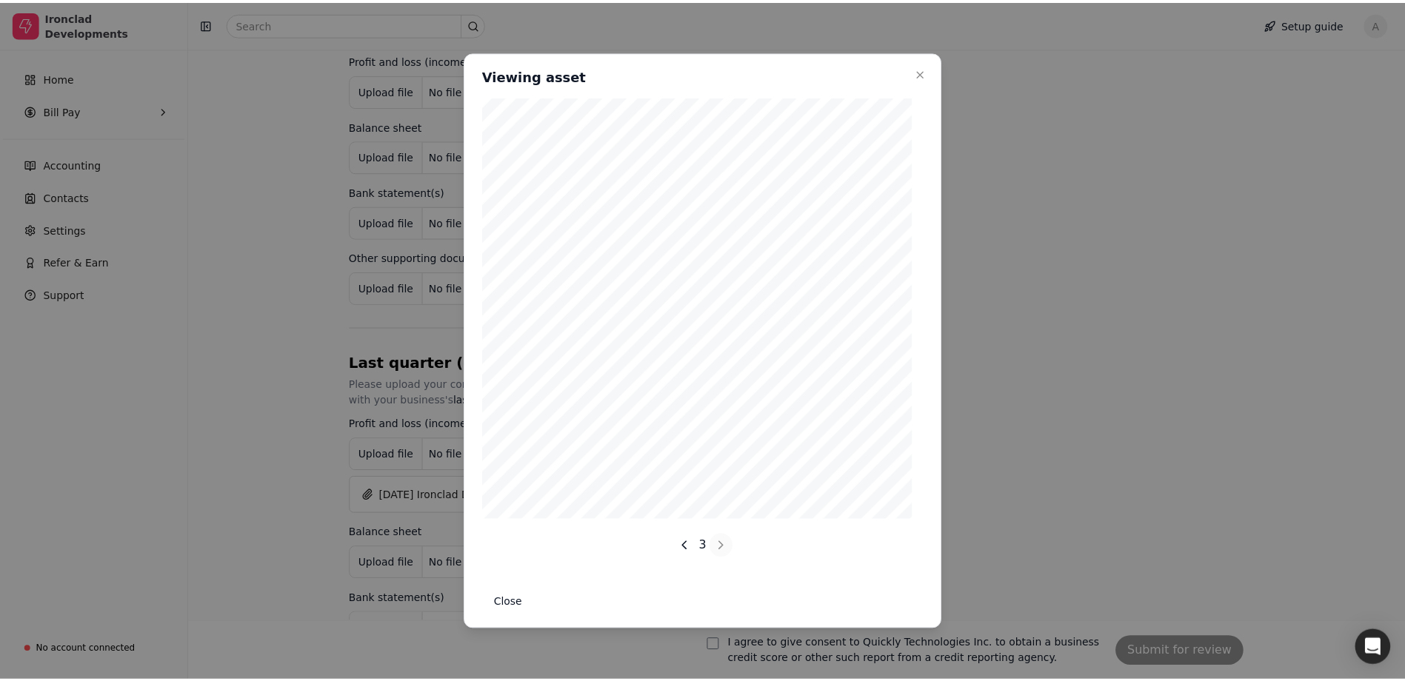
scroll to position [0, 0]
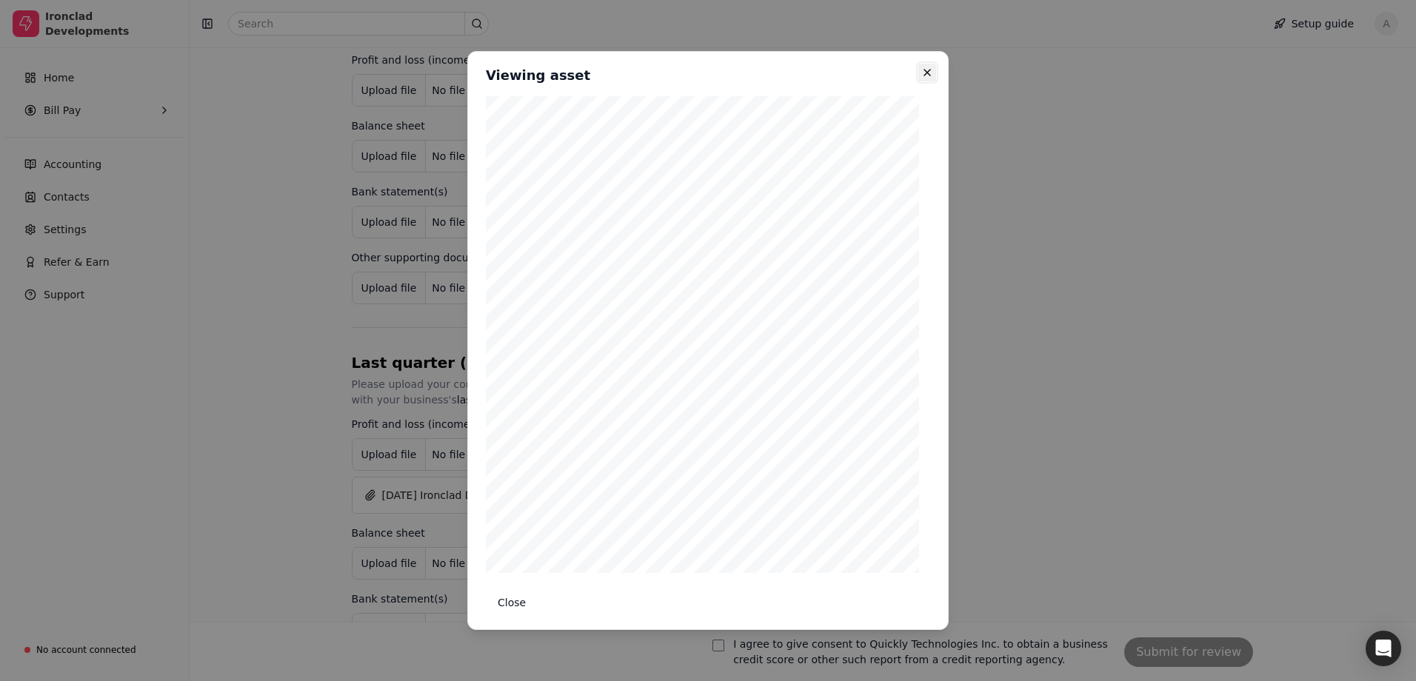
click at [931, 72] on icon "button" at bounding box center [927, 73] width 12 height 12
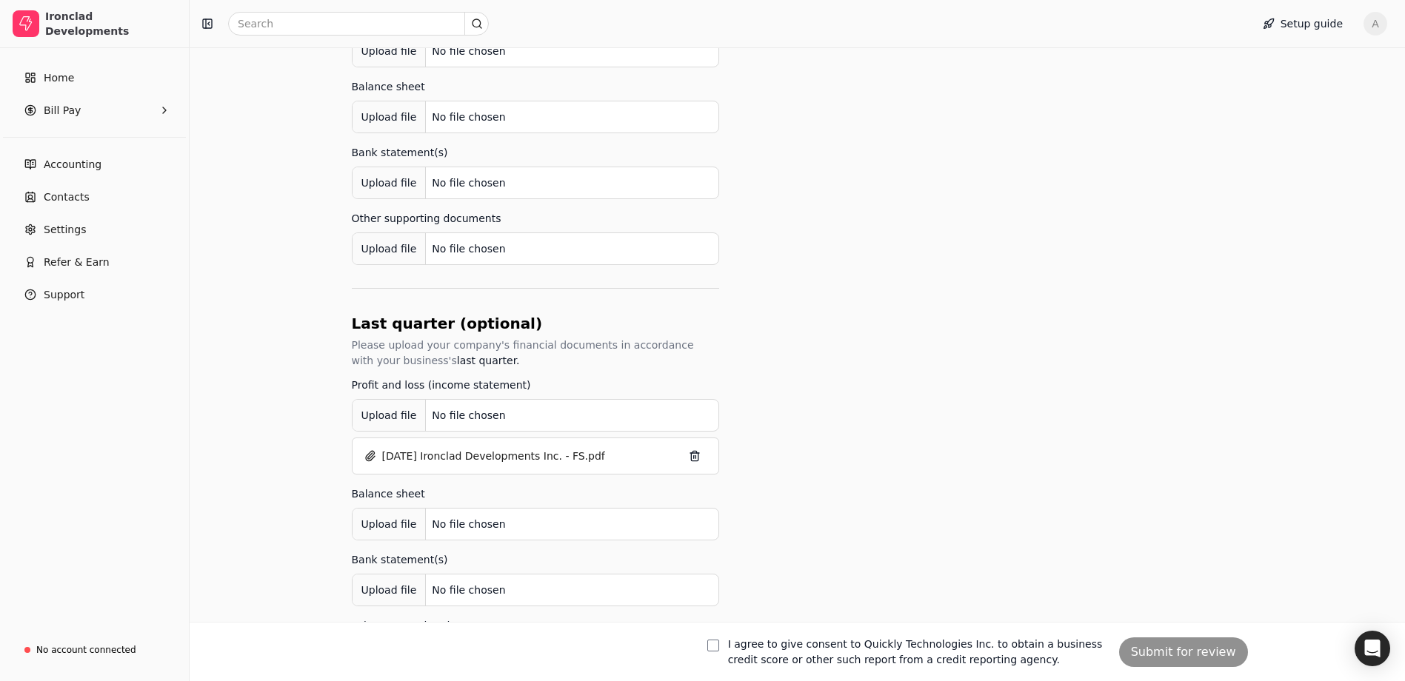
scroll to position [898, 0]
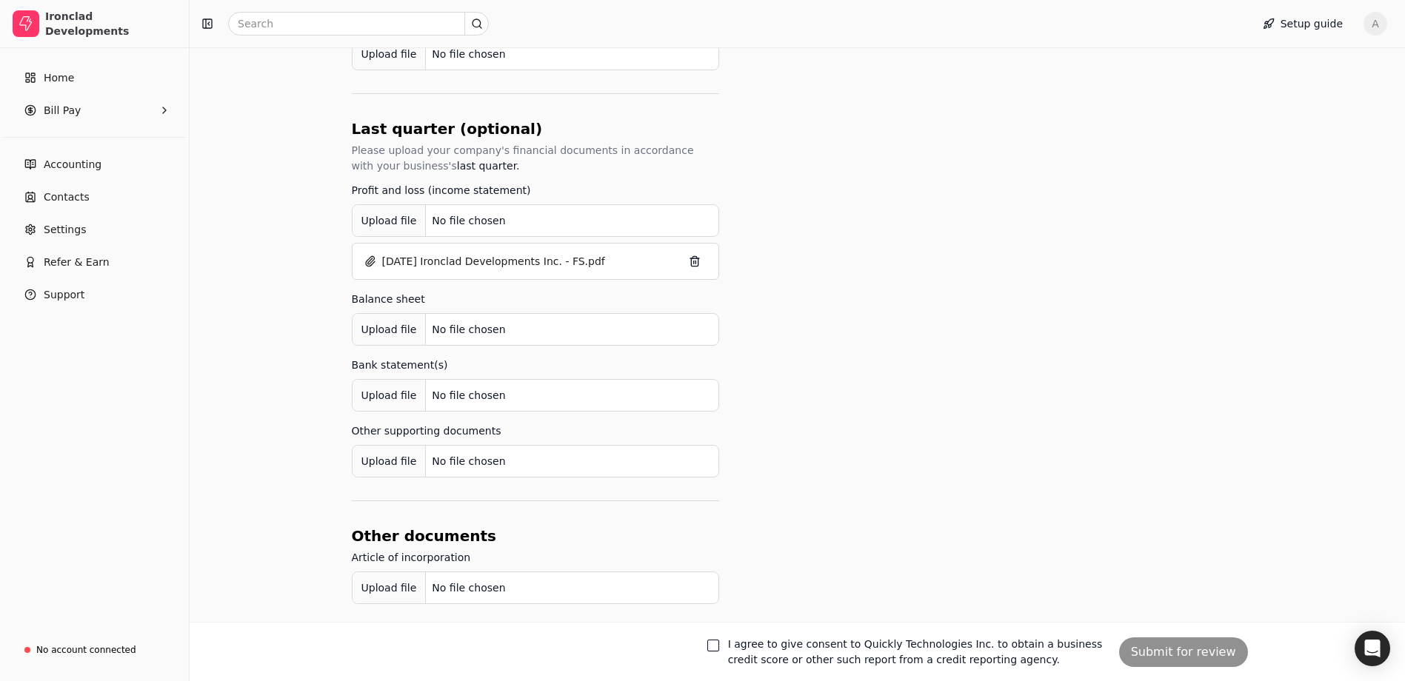
click at [719, 642] on button "I agree to give consent to Quickly Technologies Inc. to obtain a business credi…" at bounding box center [713, 646] width 12 height 12
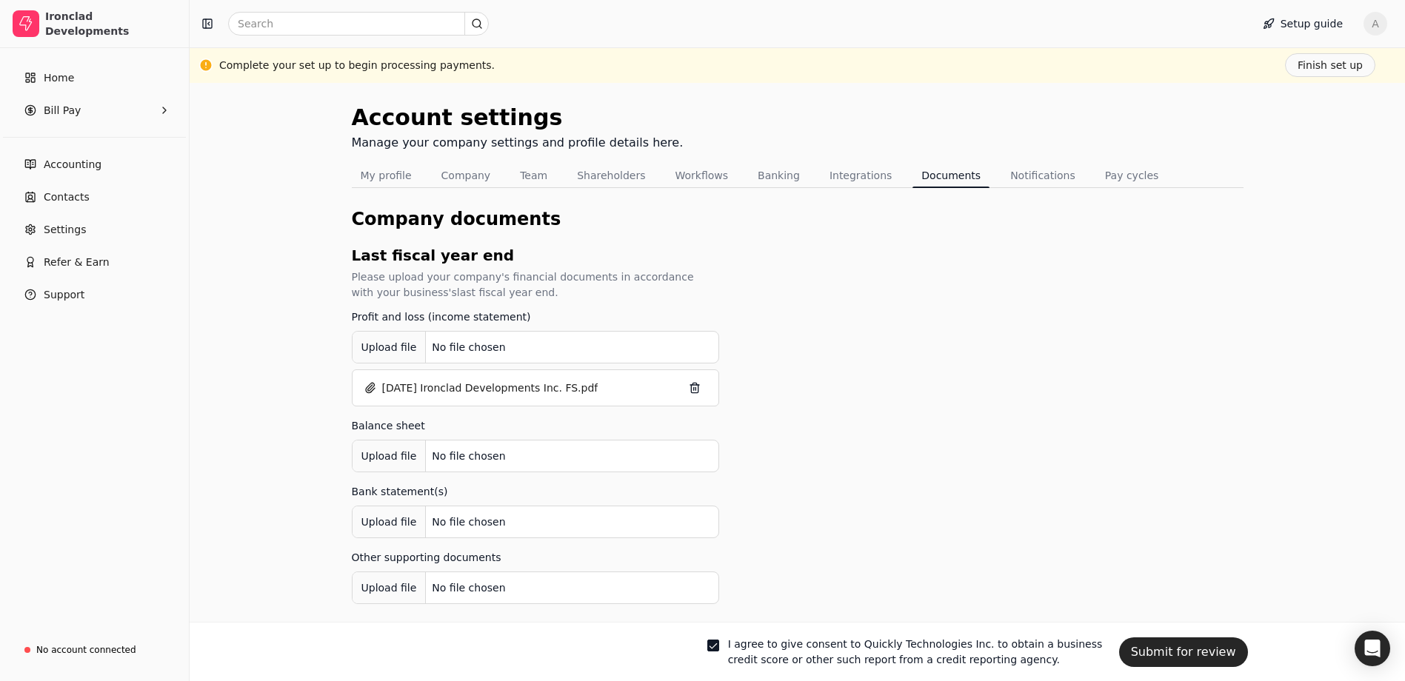
scroll to position [222, 0]
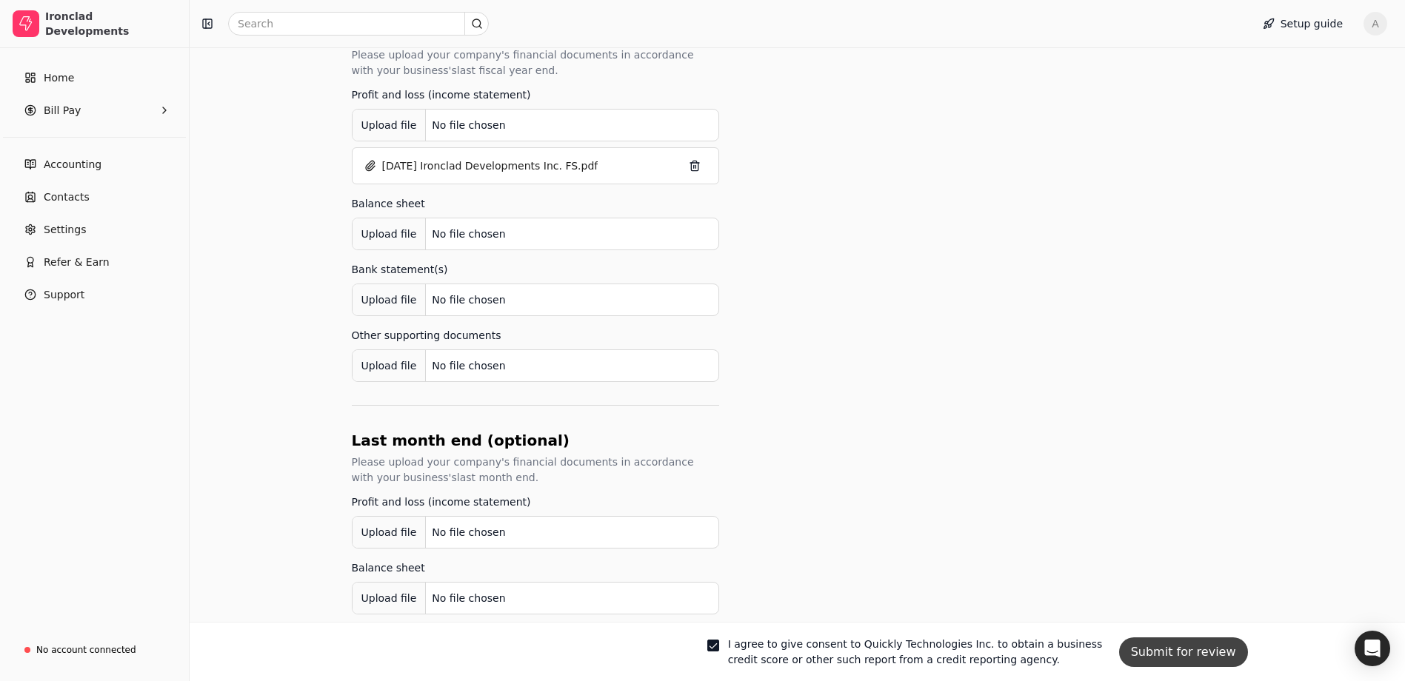
click at [1178, 643] on button "Submit for review" at bounding box center [1183, 652] width 129 height 30
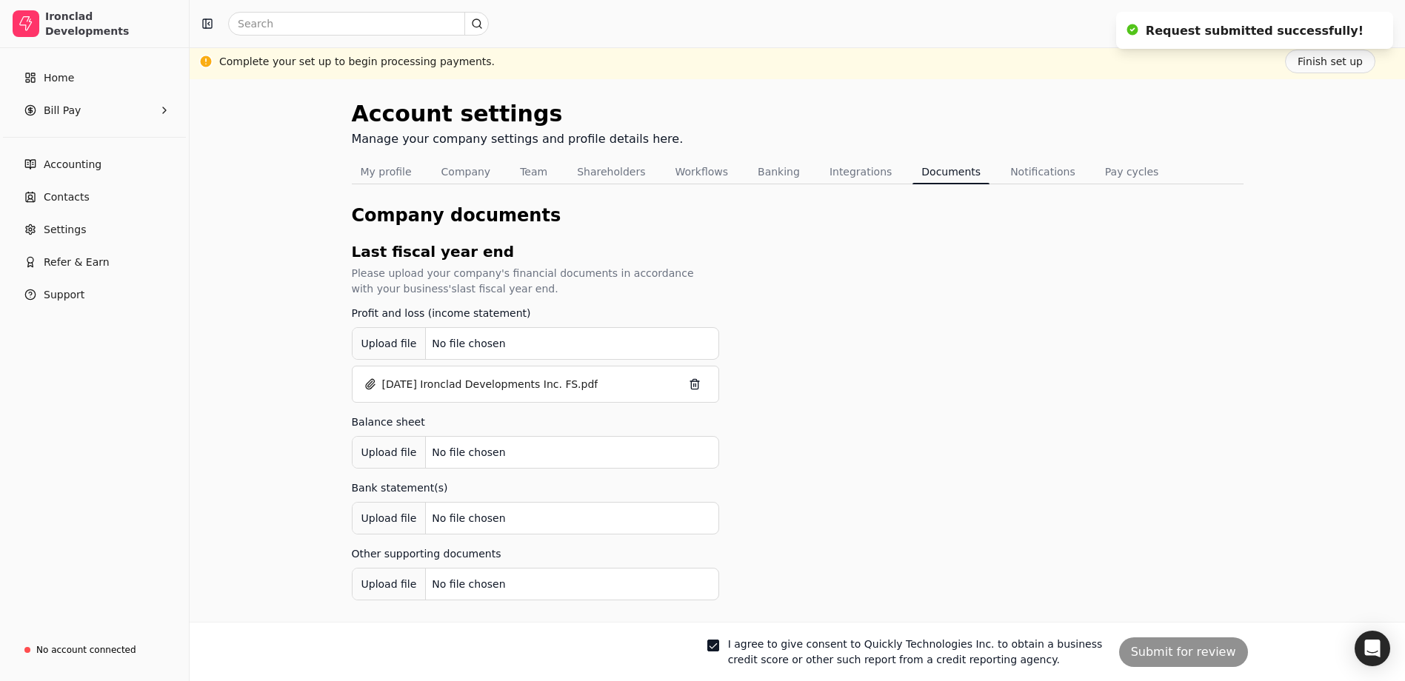
scroll to position [0, 0]
